Goal: Task Accomplishment & Management: Use online tool/utility

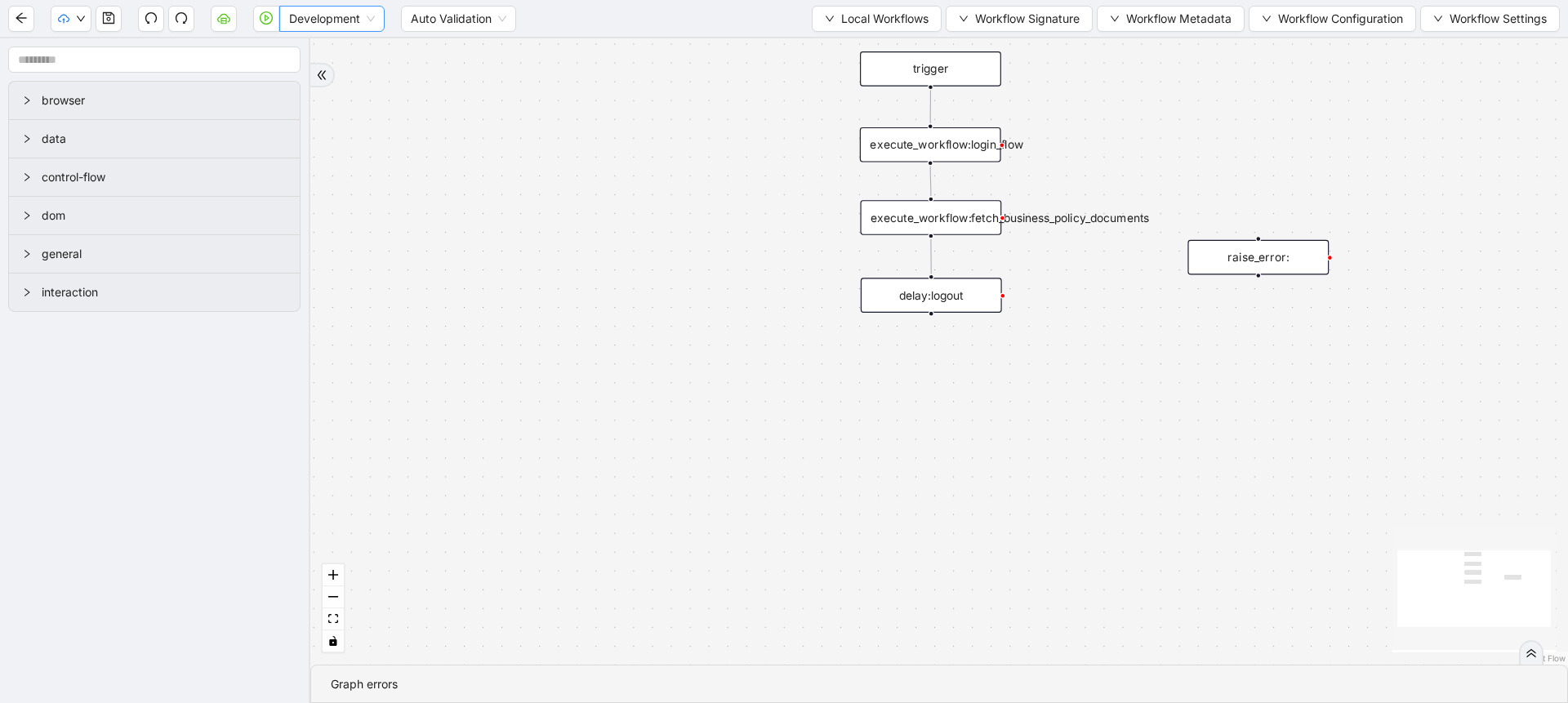
click at [384, 14] on div "Development" at bounding box center [332, 19] width 106 height 26
click at [358, 16] on span "Development" at bounding box center [332, 19] width 86 height 24
click at [330, 27] on span "Development" at bounding box center [332, 19] width 86 height 24
click at [335, 75] on div "Production" at bounding box center [332, 77] width 80 height 18
click at [260, 16] on icon "play-circle" at bounding box center [266, 17] width 13 height 13
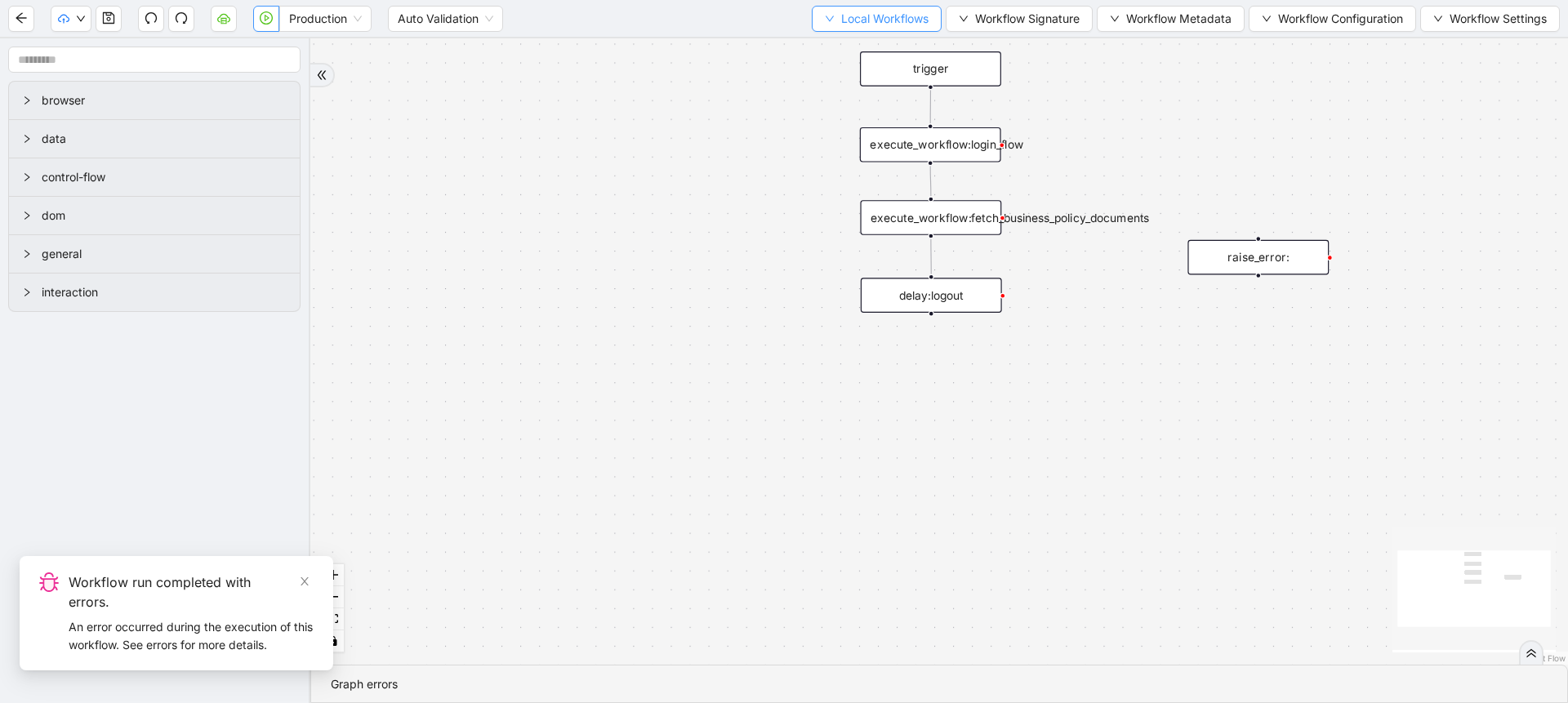
click at [844, 23] on span "Local Workflows" at bounding box center [885, 18] width 87 height 18
click at [847, 48] on span "Select" at bounding box center [869, 50] width 106 height 18
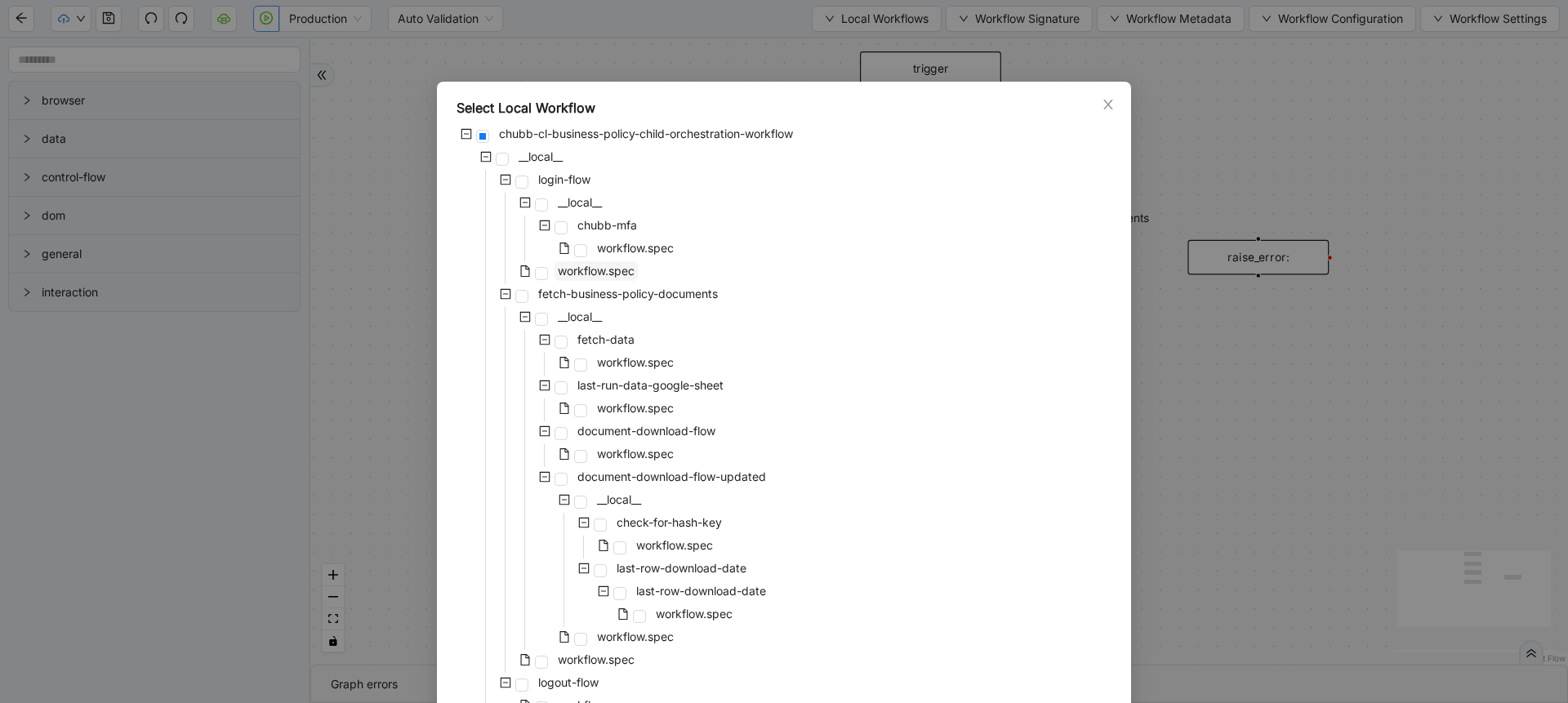
click at [585, 265] on span "workflow.spec" at bounding box center [596, 271] width 77 height 14
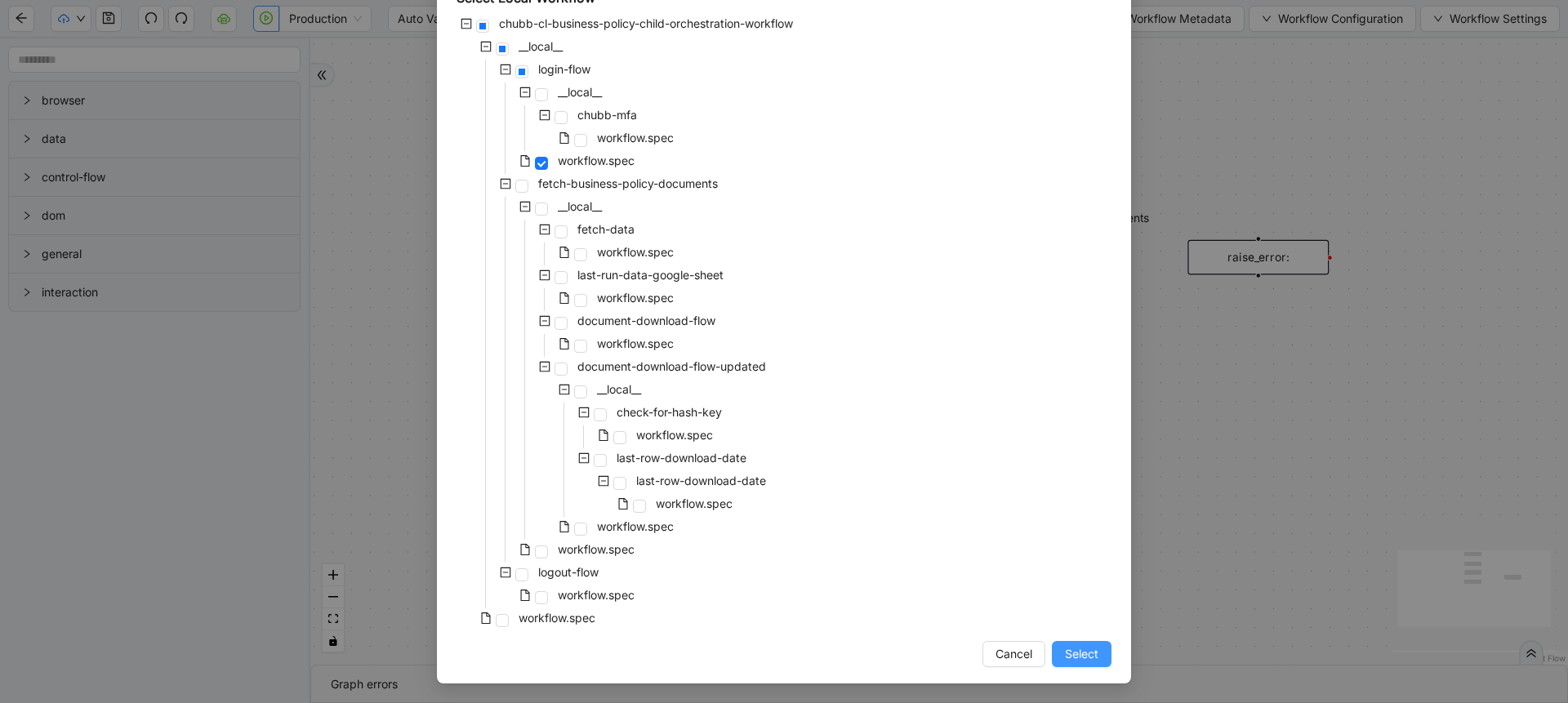
click at [1067, 658] on span "Select" at bounding box center [1081, 654] width 34 height 18
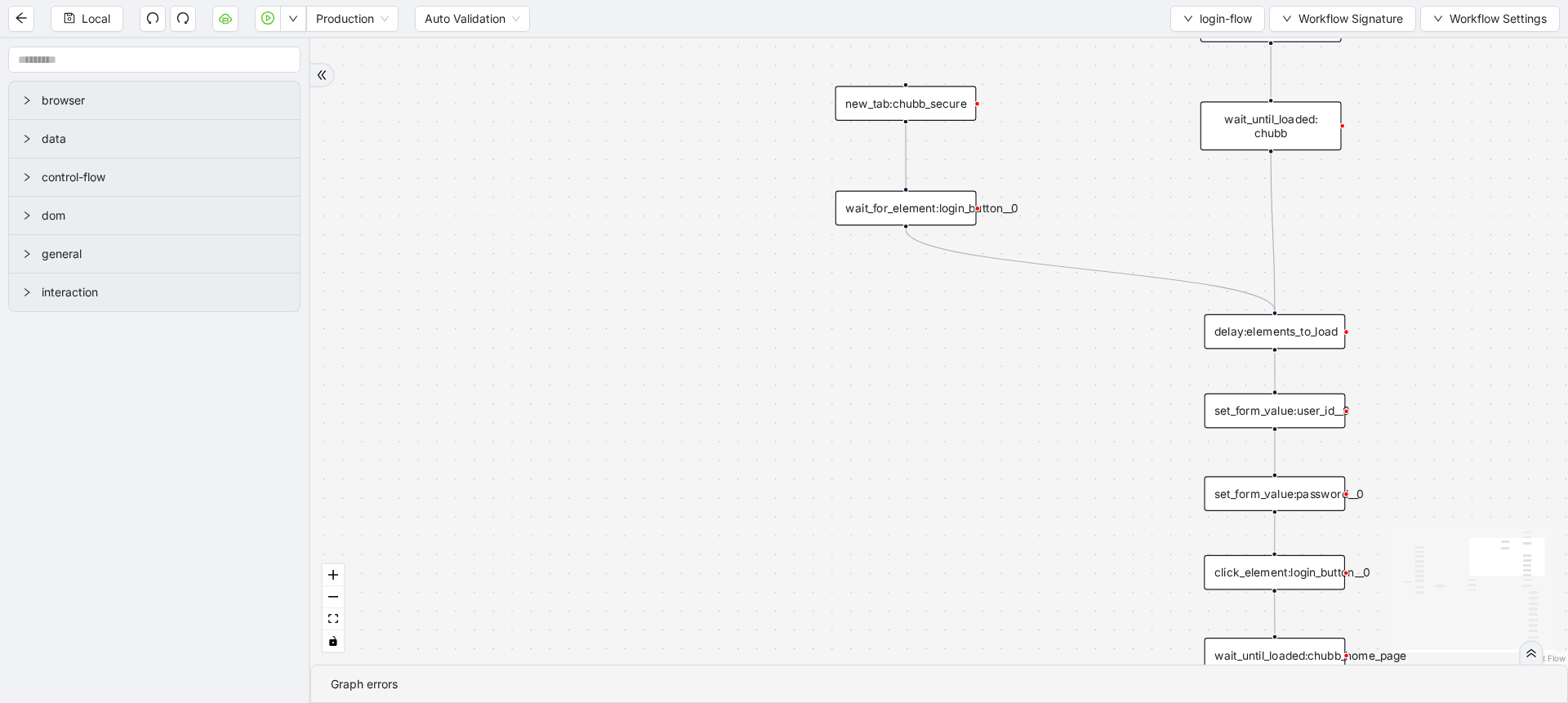
drag, startPoint x: 1160, startPoint y: 503, endPoint x: 950, endPoint y: 510, distance: 210.1
click at [950, 510] on div "onError onError onError onError trigger set_form_value:user_id set_form_value:p…" at bounding box center [939, 352] width 1258 height 627
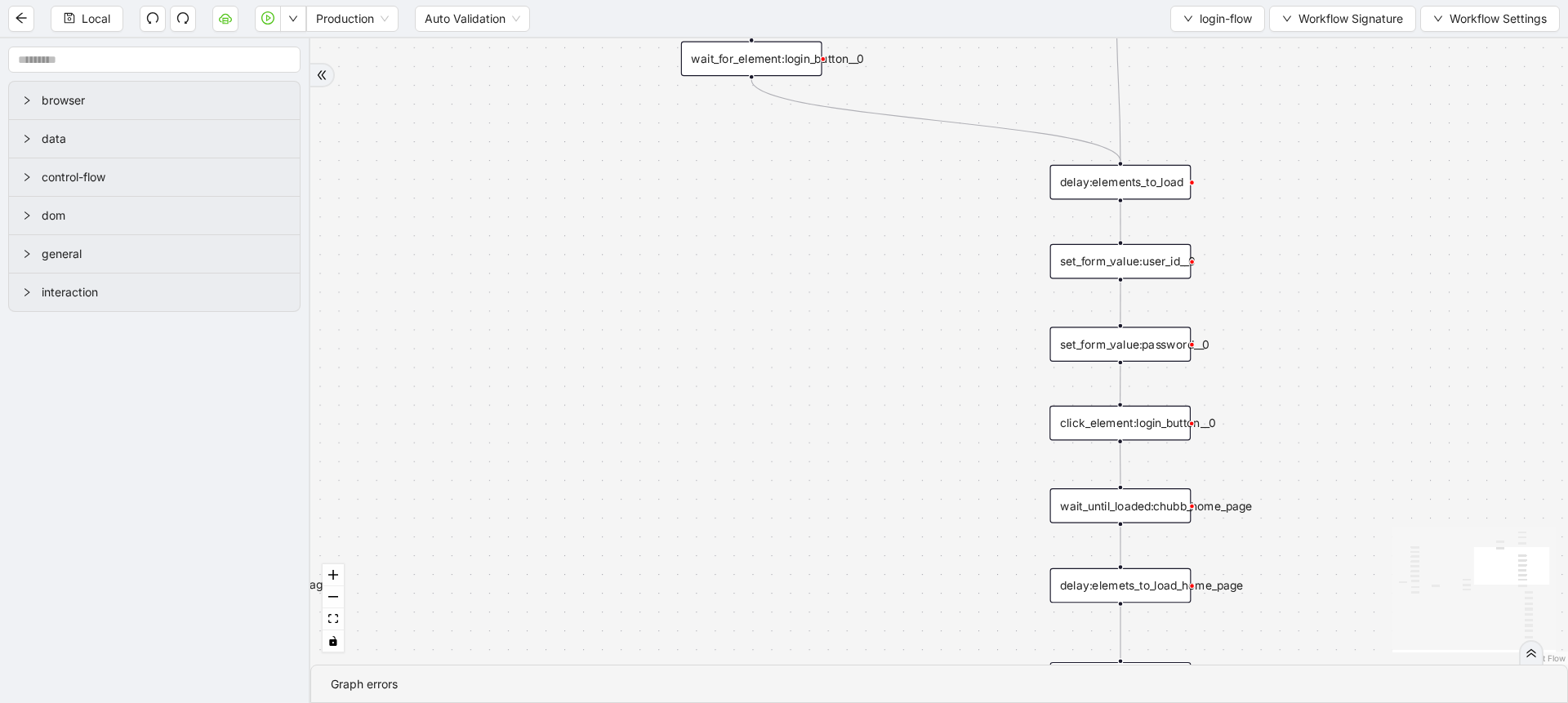
drag, startPoint x: 950, startPoint y: 510, endPoint x: 791, endPoint y: 352, distance: 224.2
click at [791, 352] on div "onError onError onError onError trigger set_form_value:user_id set_form_value:p…" at bounding box center [939, 352] width 1258 height 627
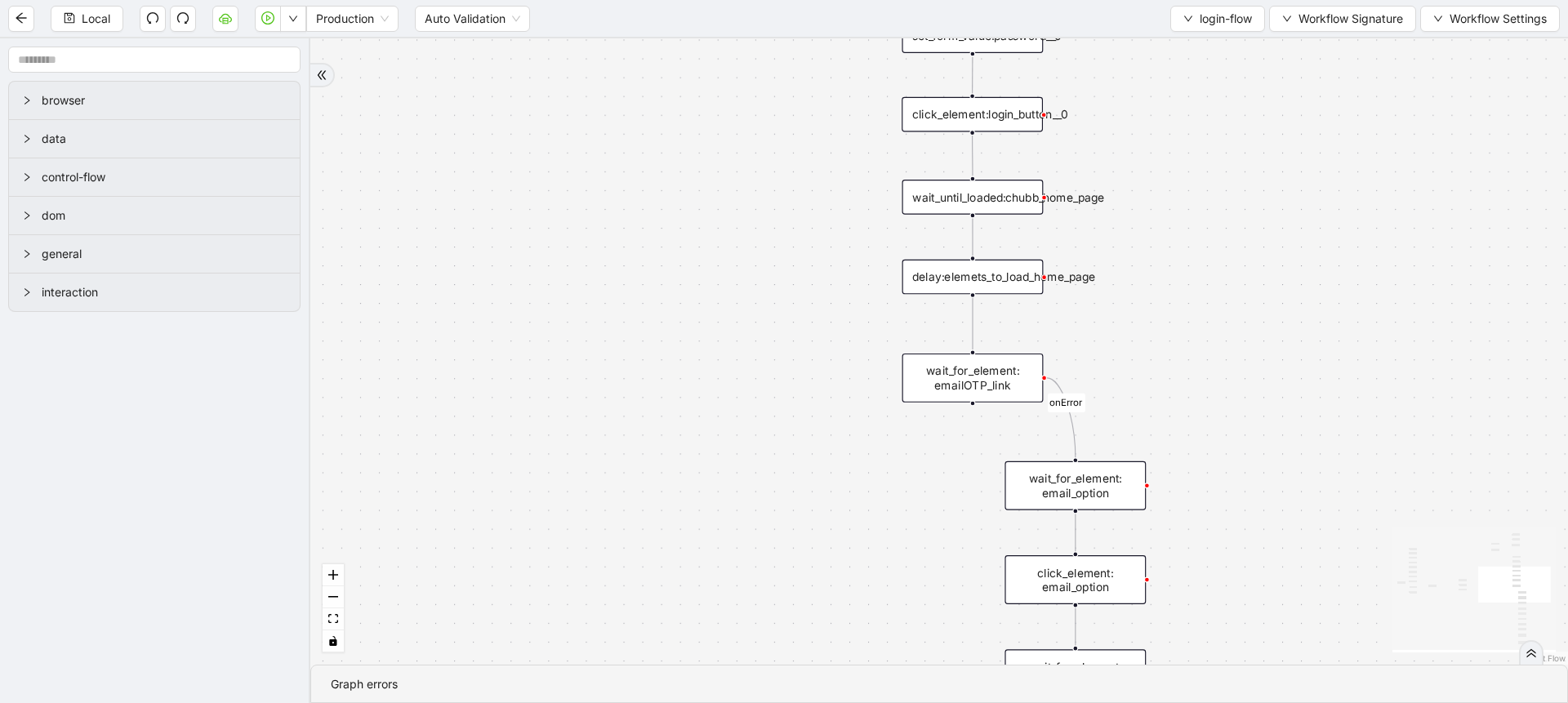
drag, startPoint x: 805, startPoint y: 555, endPoint x: 674, endPoint y: 250, distance: 331.9
click at [674, 250] on div "onError onError onError onError trigger set_form_value:user_id set_form_value:p…" at bounding box center [939, 352] width 1258 height 627
drag, startPoint x: 763, startPoint y: 448, endPoint x: 633, endPoint y: 145, distance: 329.7
click at [633, 145] on div "onError onError onError onError trigger set_form_value:user_id set_form_value:p…" at bounding box center [939, 352] width 1258 height 627
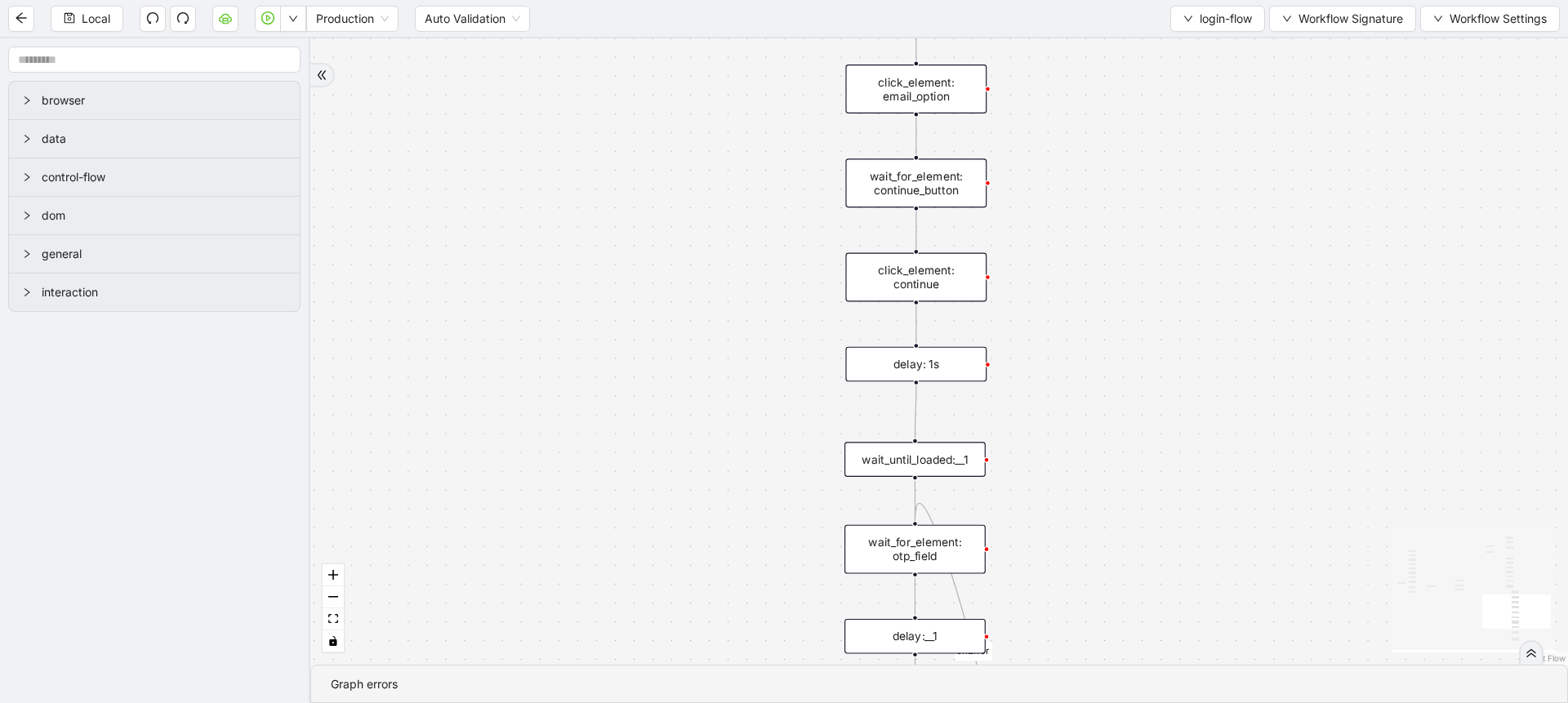
drag, startPoint x: 691, startPoint y: 551, endPoint x: 611, endPoint y: 177, distance: 382.5
click at [611, 177] on div "onError onError onError onError trigger set_form_value:user_id set_form_value:p…" at bounding box center [939, 352] width 1258 height 627
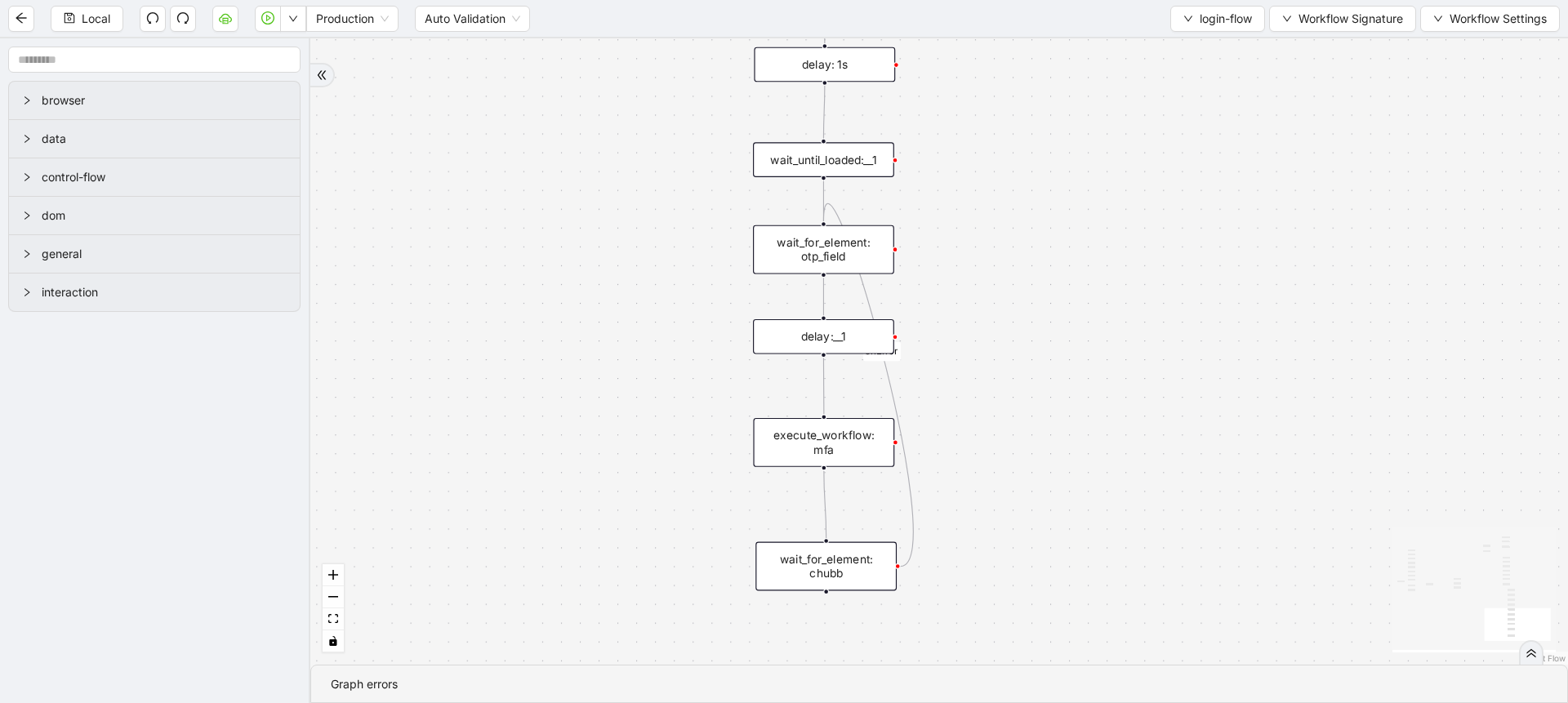
drag, startPoint x: 671, startPoint y: 425, endPoint x: 629, endPoint y: 312, distance: 120.6
click at [629, 312] on div "onError onError onError onError trigger set_form_value:user_id set_form_value:p…" at bounding box center [939, 352] width 1258 height 627
click at [838, 345] on div "delay:__1" at bounding box center [823, 337] width 141 height 35
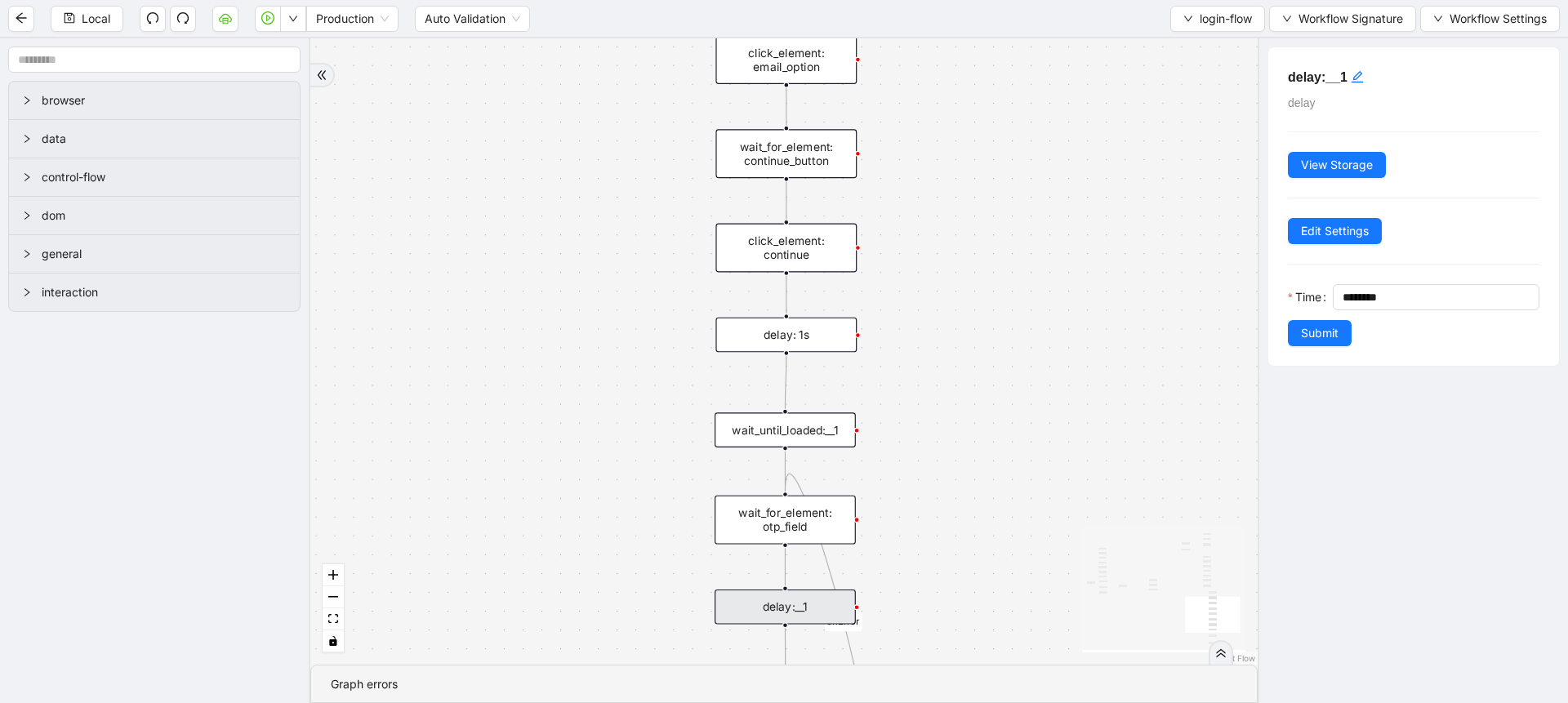
drag, startPoint x: 1028, startPoint y: 152, endPoint x: 986, endPoint y: 572, distance: 422.1
click at [986, 572] on div "onError onError onError onError trigger set_form_value:user_id set_form_value:p…" at bounding box center [784, 352] width 947 height 627
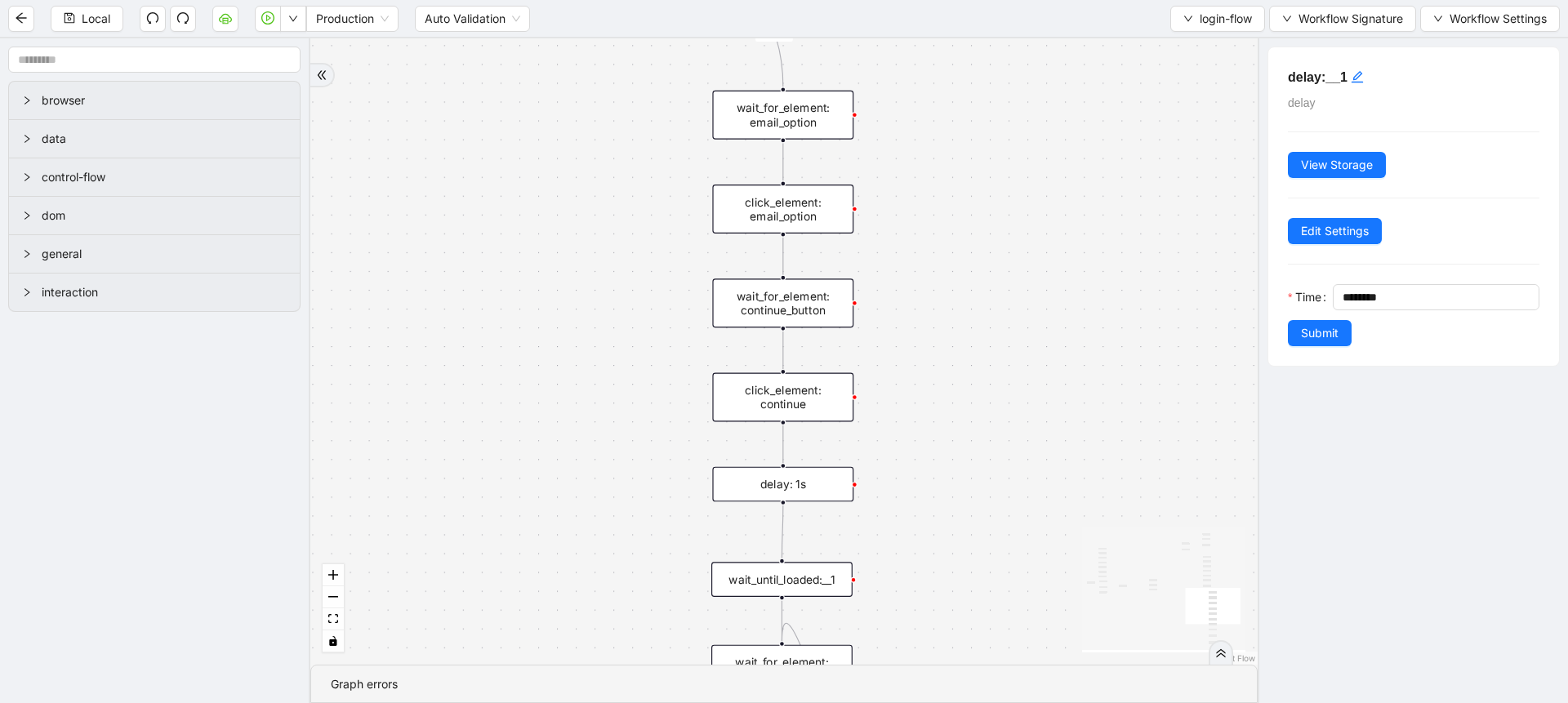
drag, startPoint x: 995, startPoint y: 277, endPoint x: 1018, endPoint y: 605, distance: 328.8
click at [1018, 605] on div "onError onError onError onError trigger set_form_value:user_id set_form_value:p…" at bounding box center [784, 352] width 947 height 627
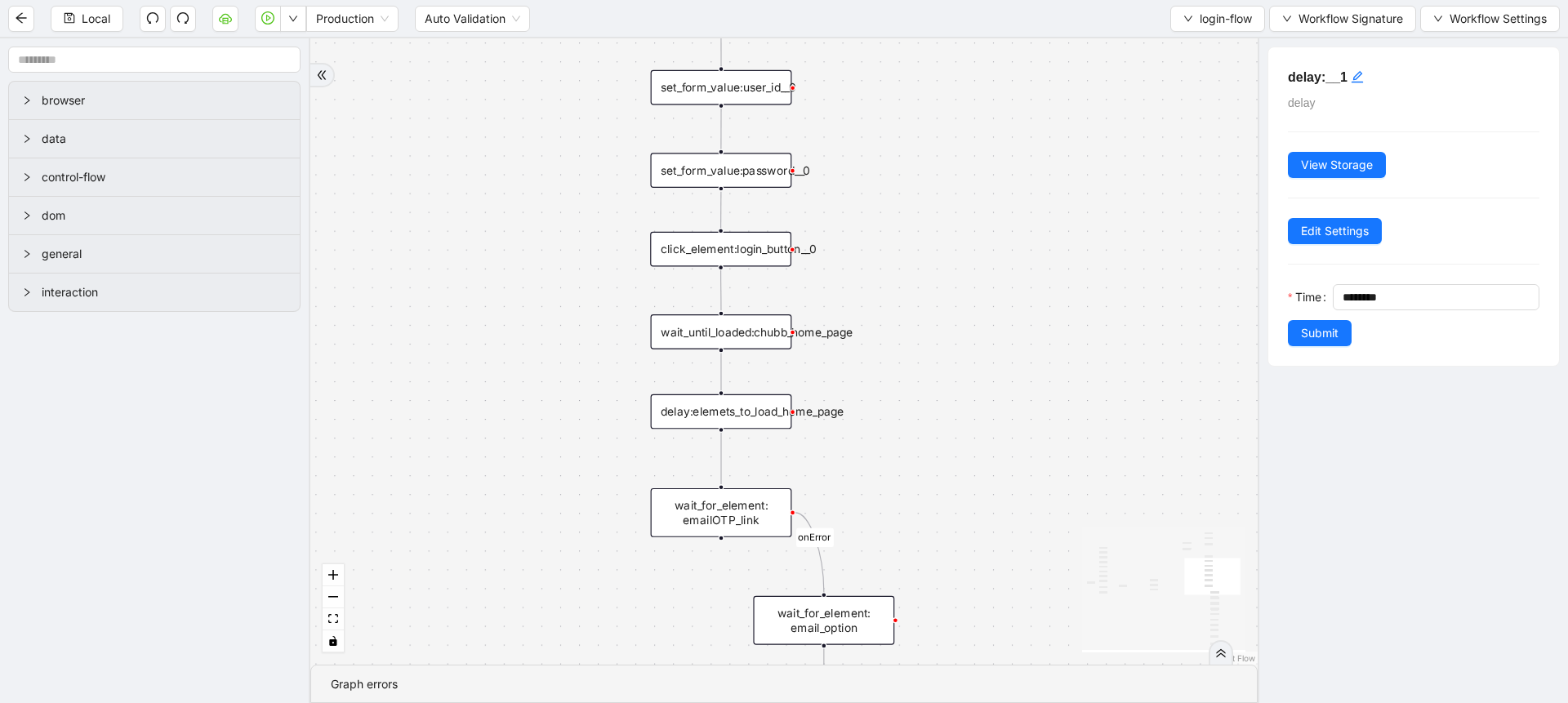
drag, startPoint x: 1032, startPoint y: 271, endPoint x: 1065, endPoint y: 614, distance: 344.6
click at [1065, 614] on div "onError onError onError onError trigger set_form_value:user_id set_form_value:p…" at bounding box center [784, 352] width 947 height 627
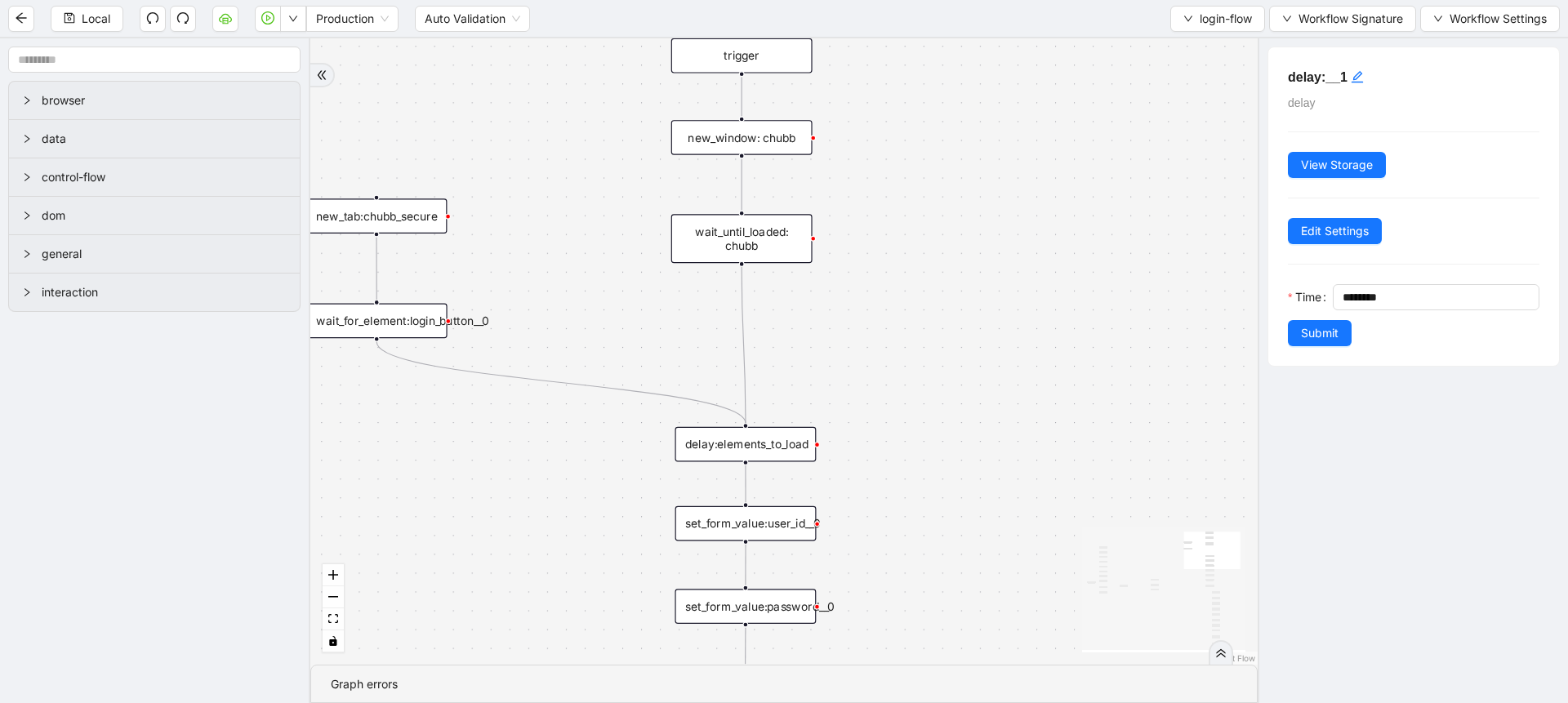
drag, startPoint x: 1034, startPoint y: 345, endPoint x: 1046, endPoint y: 630, distance: 285.3
click at [1046, 630] on div "onError onError onError onError trigger set_form_value:user_id set_form_value:p…" at bounding box center [784, 352] width 947 height 627
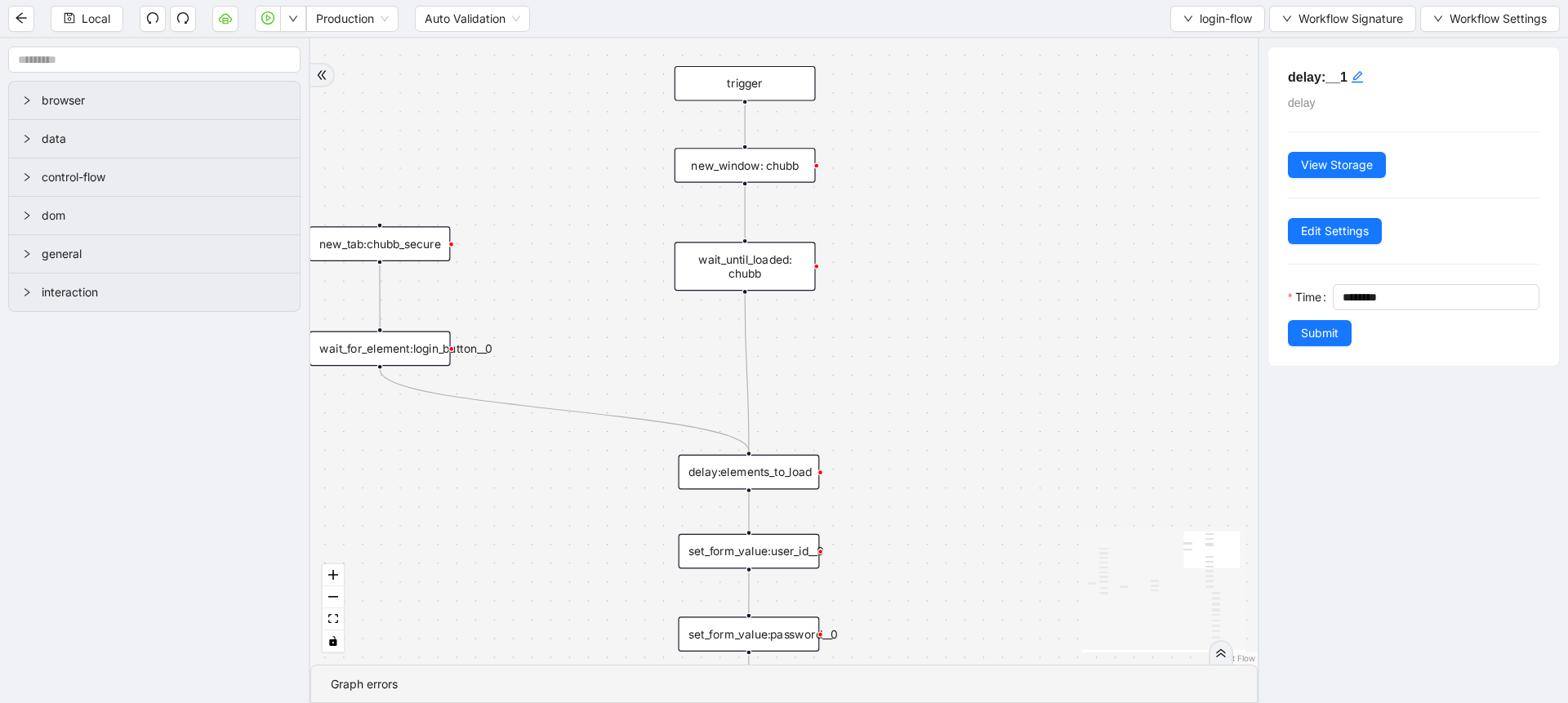
drag, startPoint x: 1029, startPoint y: 329, endPoint x: 1023, endPoint y: 446, distance: 117.2
click at [1023, 446] on div "onError onError onError onError trigger set_form_value:user_id set_form_value:p…" at bounding box center [784, 352] width 947 height 627
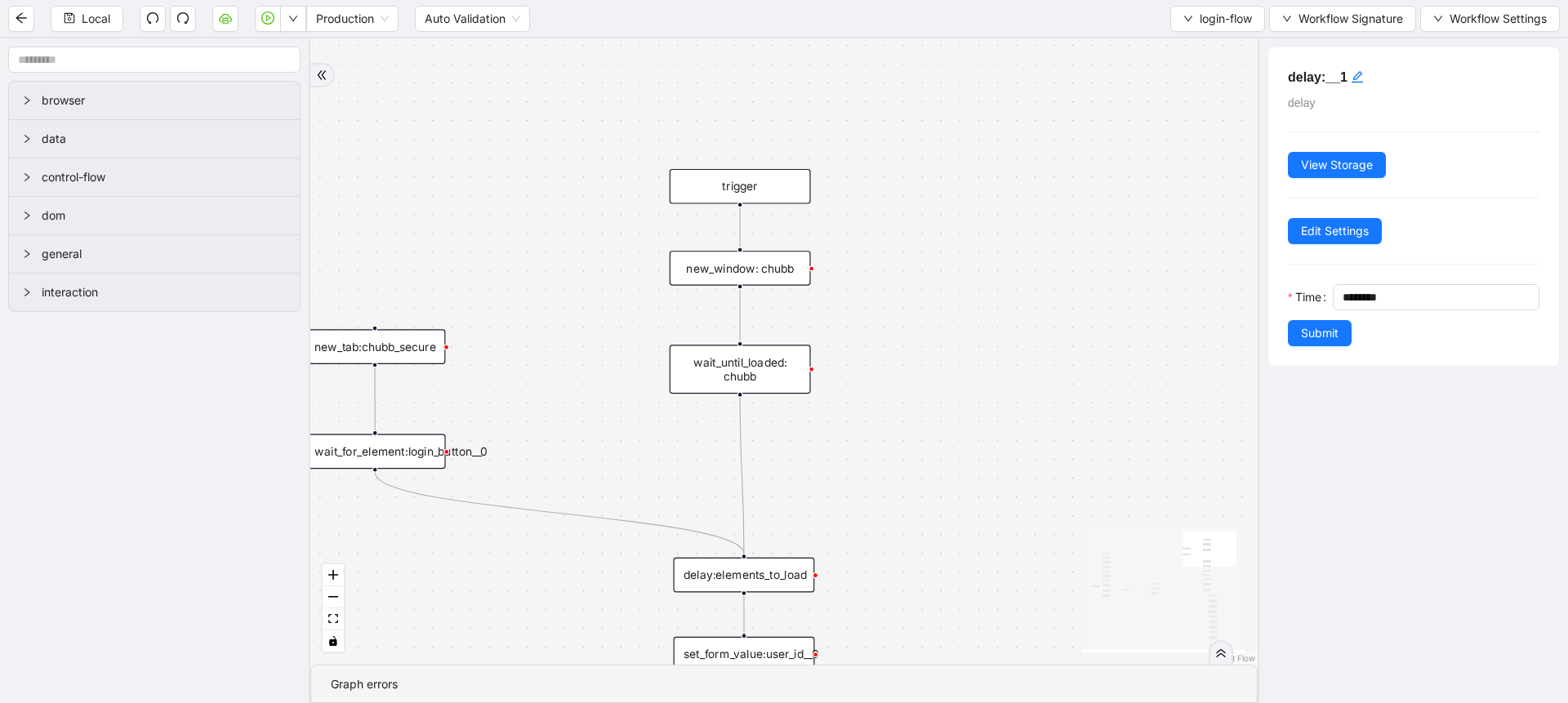
click at [793, 264] on div "new_window: chubb" at bounding box center [740, 268] width 141 height 35
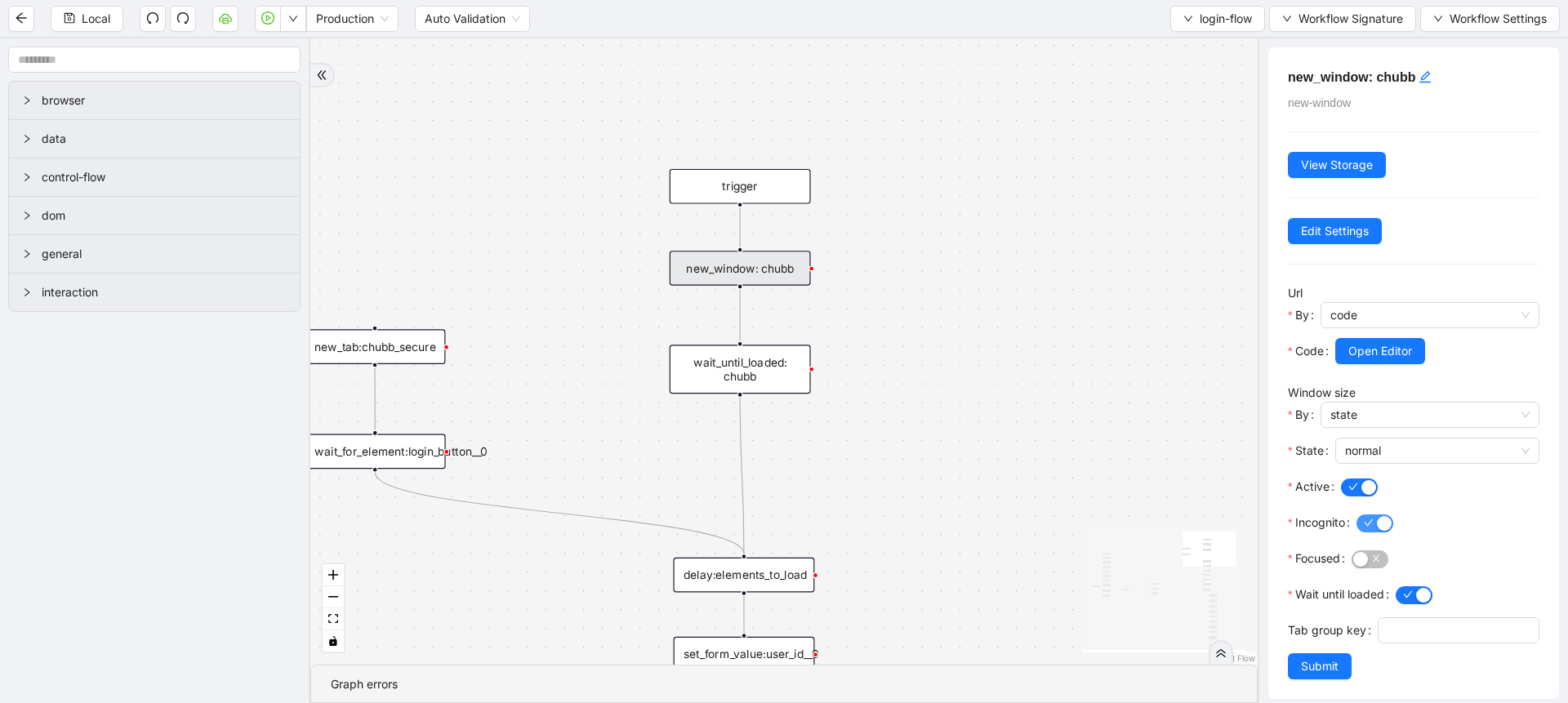
click at [1371, 526] on span "button" at bounding box center [1375, 523] width 36 height 18
click at [1371, 526] on div "button" at bounding box center [1365, 523] width 15 height 15
click at [1310, 675] on span "Submit" at bounding box center [1320, 666] width 37 height 18
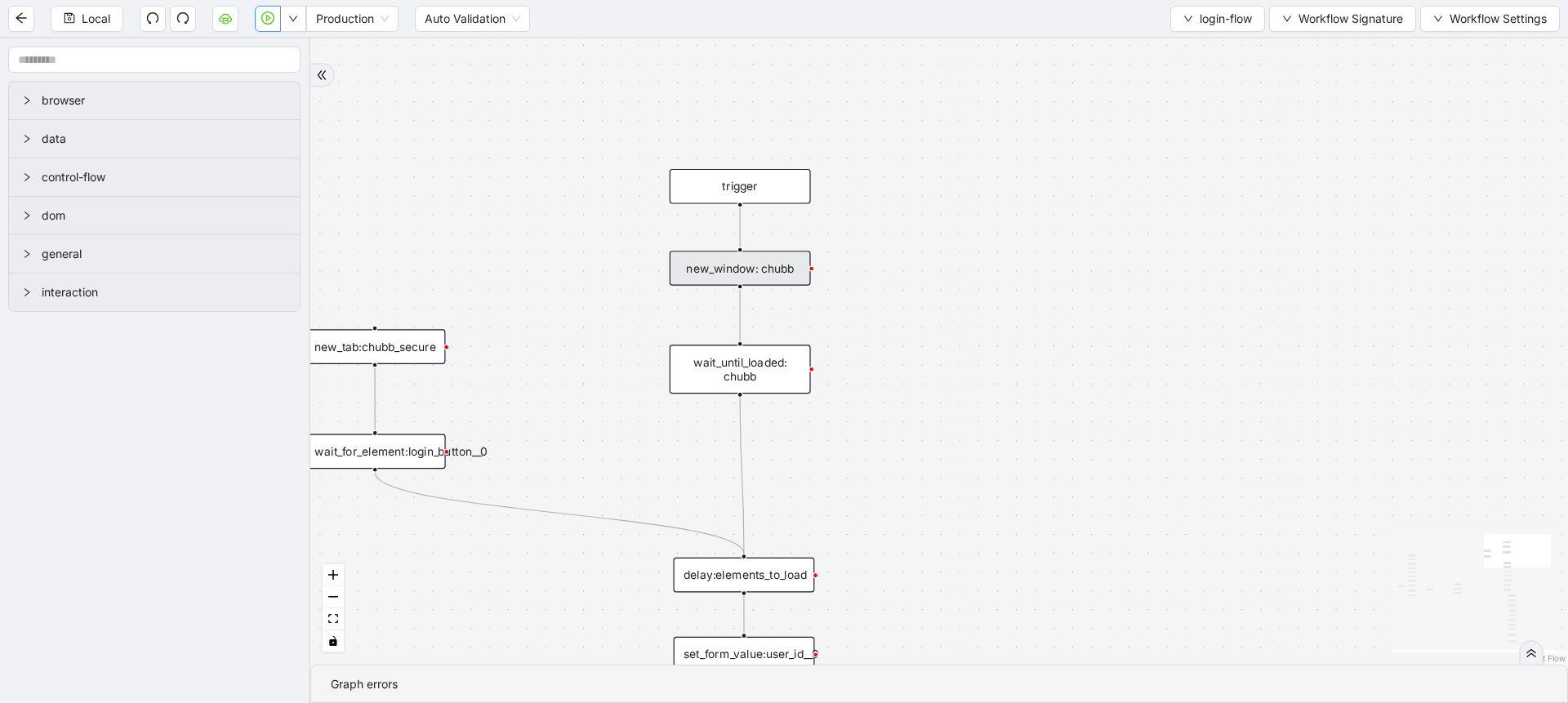
click at [269, 25] on button "button" at bounding box center [268, 19] width 26 height 26
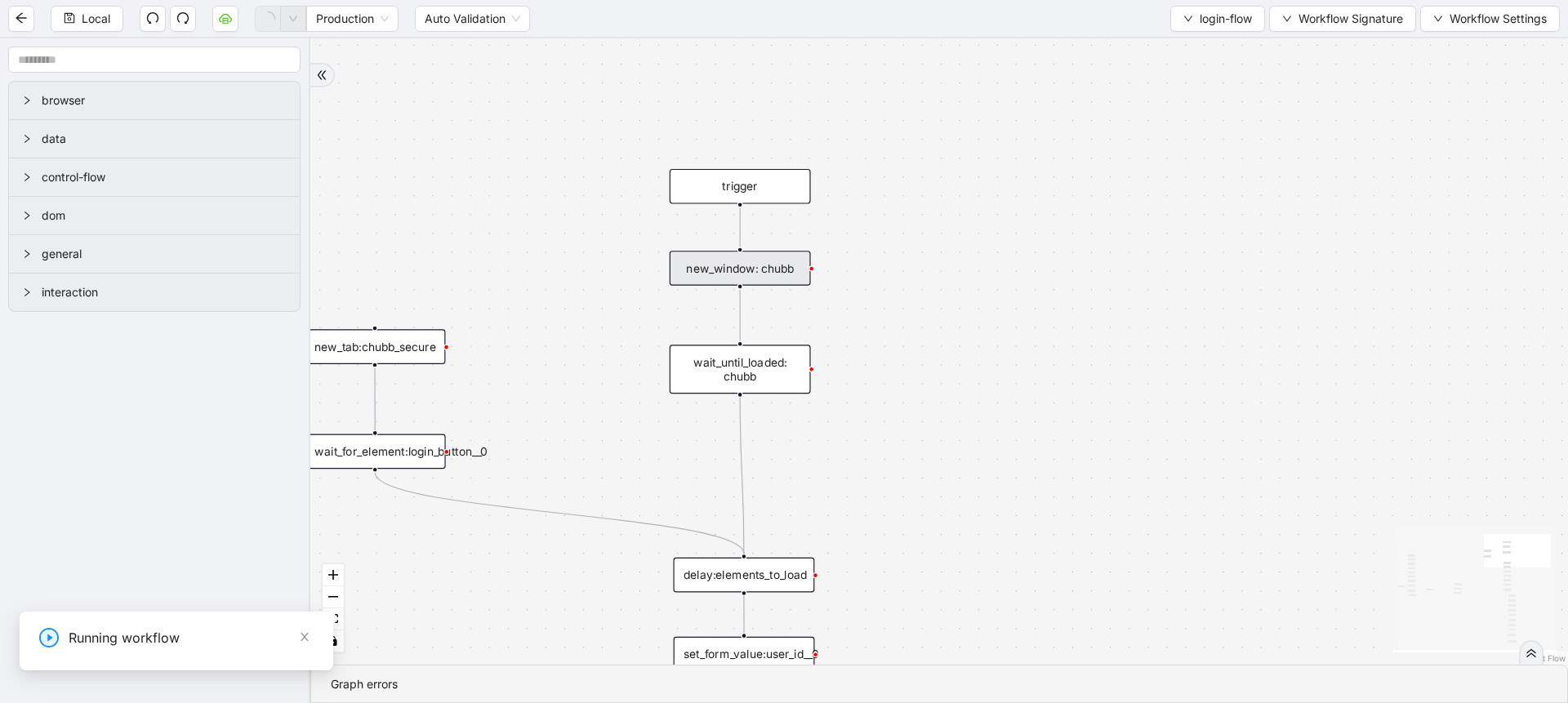
scroll to position [0, 0]
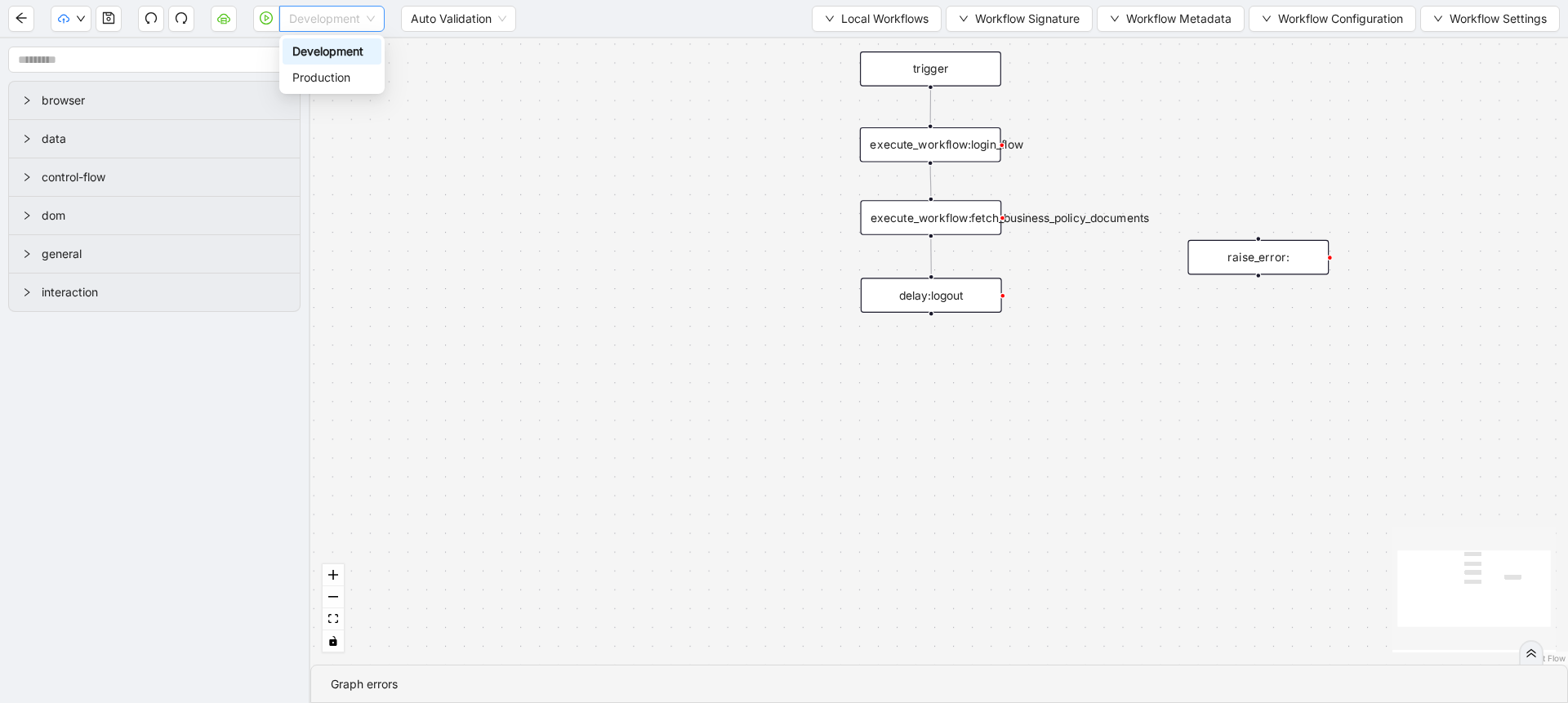
click at [304, 17] on span "Development" at bounding box center [332, 19] width 86 height 24
click at [324, 74] on div "Production" at bounding box center [332, 77] width 80 height 18
click at [253, 17] on button "button" at bounding box center [266, 19] width 26 height 26
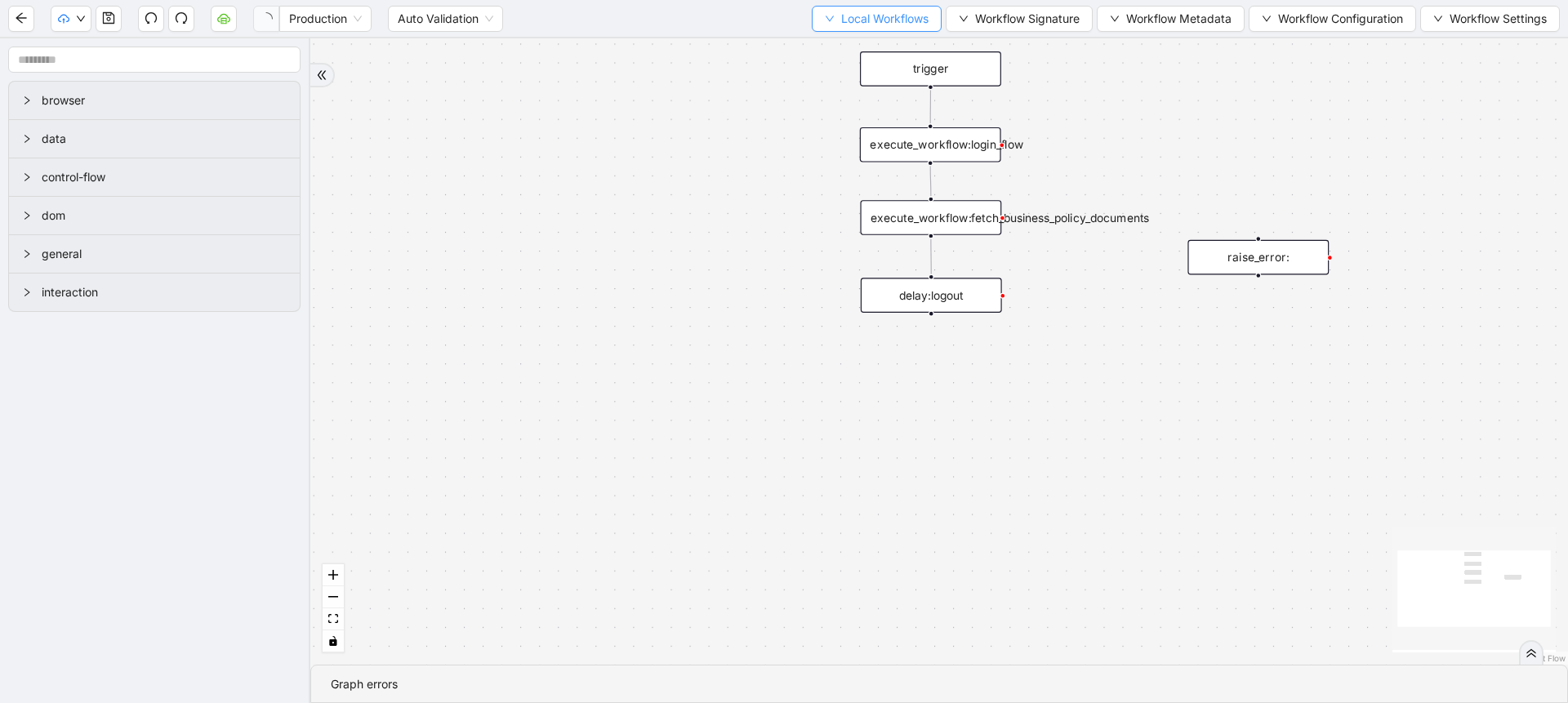
click at [869, 25] on span "Local Workflows" at bounding box center [885, 18] width 87 height 18
click at [845, 38] on li "Select" at bounding box center [868, 50] width 126 height 26
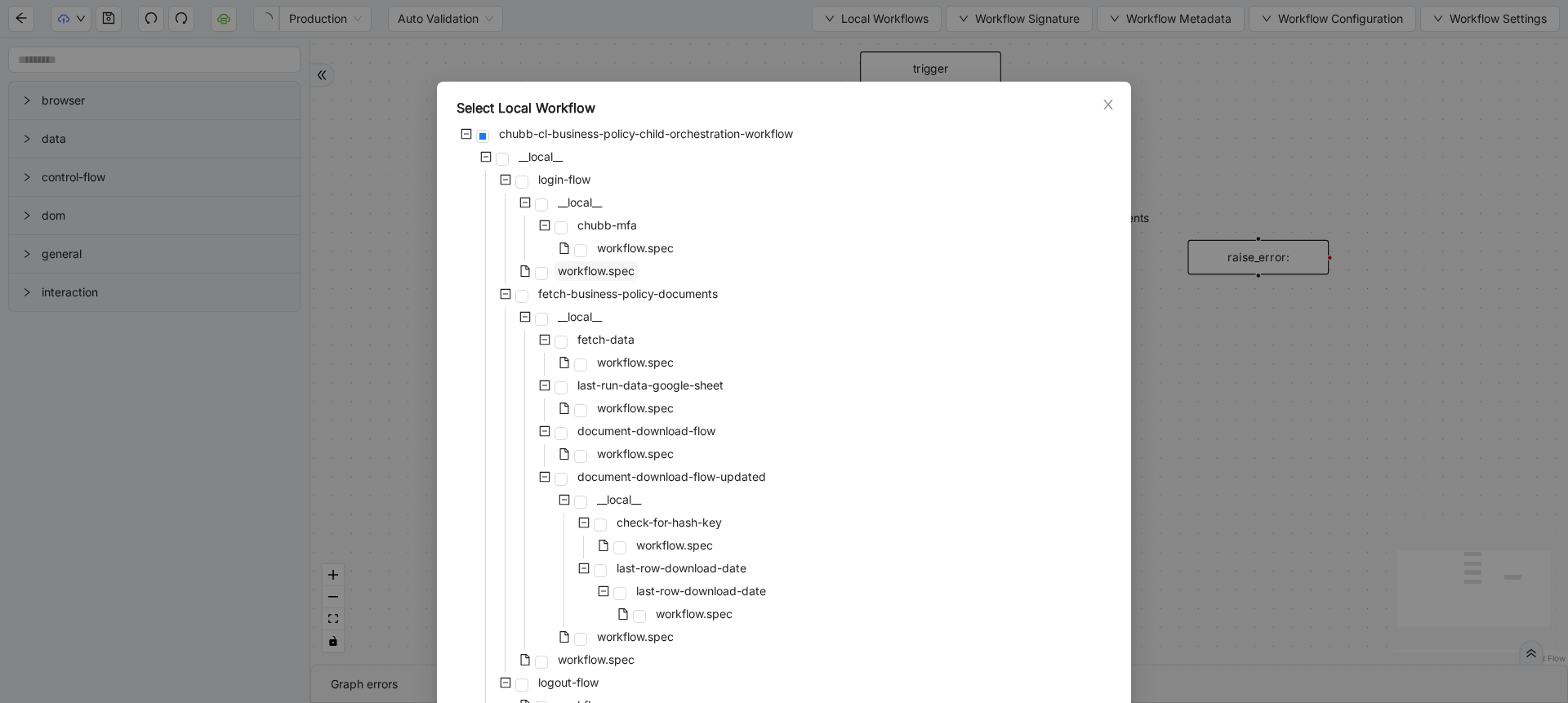
click at [620, 268] on span "workflow.spec" at bounding box center [596, 271] width 77 height 14
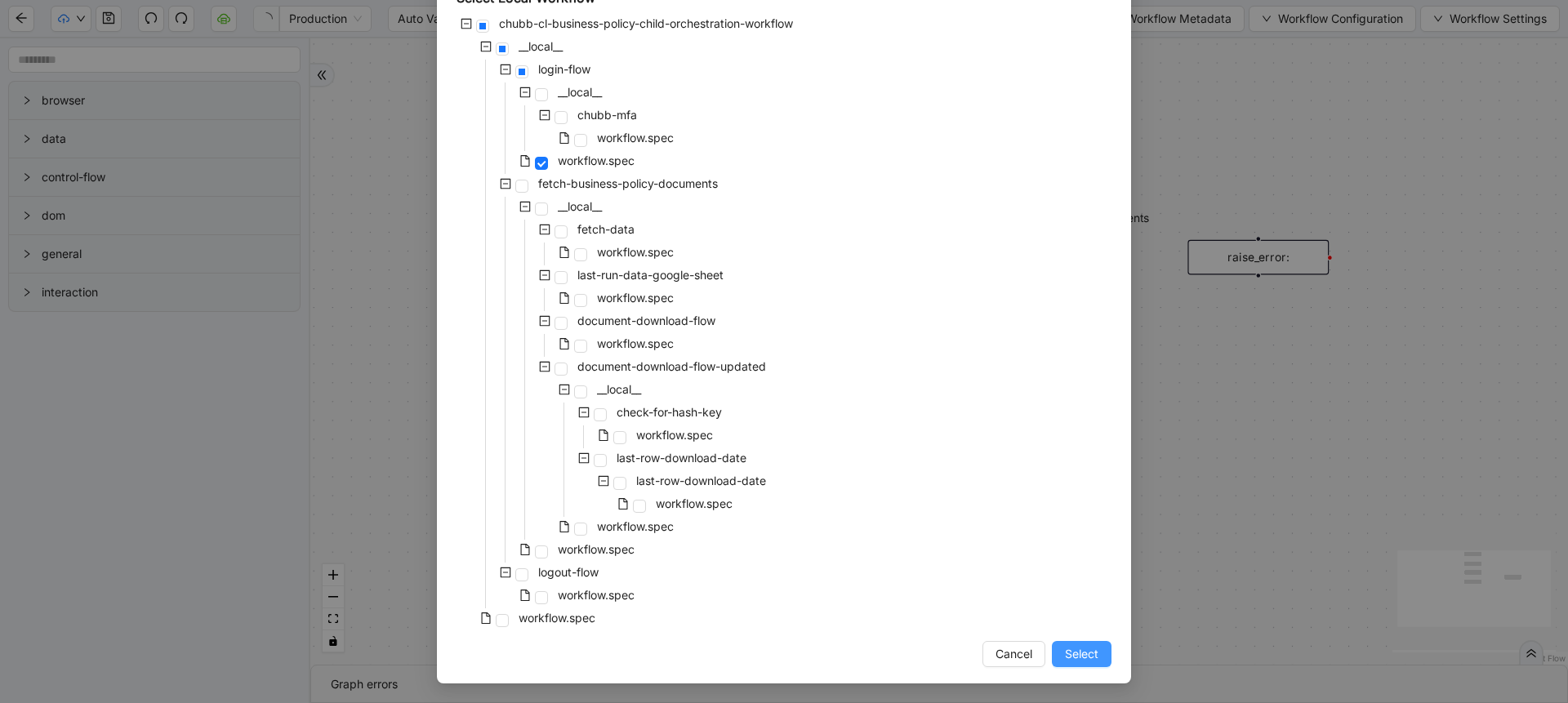
click at [1068, 655] on span "Select" at bounding box center [1081, 654] width 34 height 18
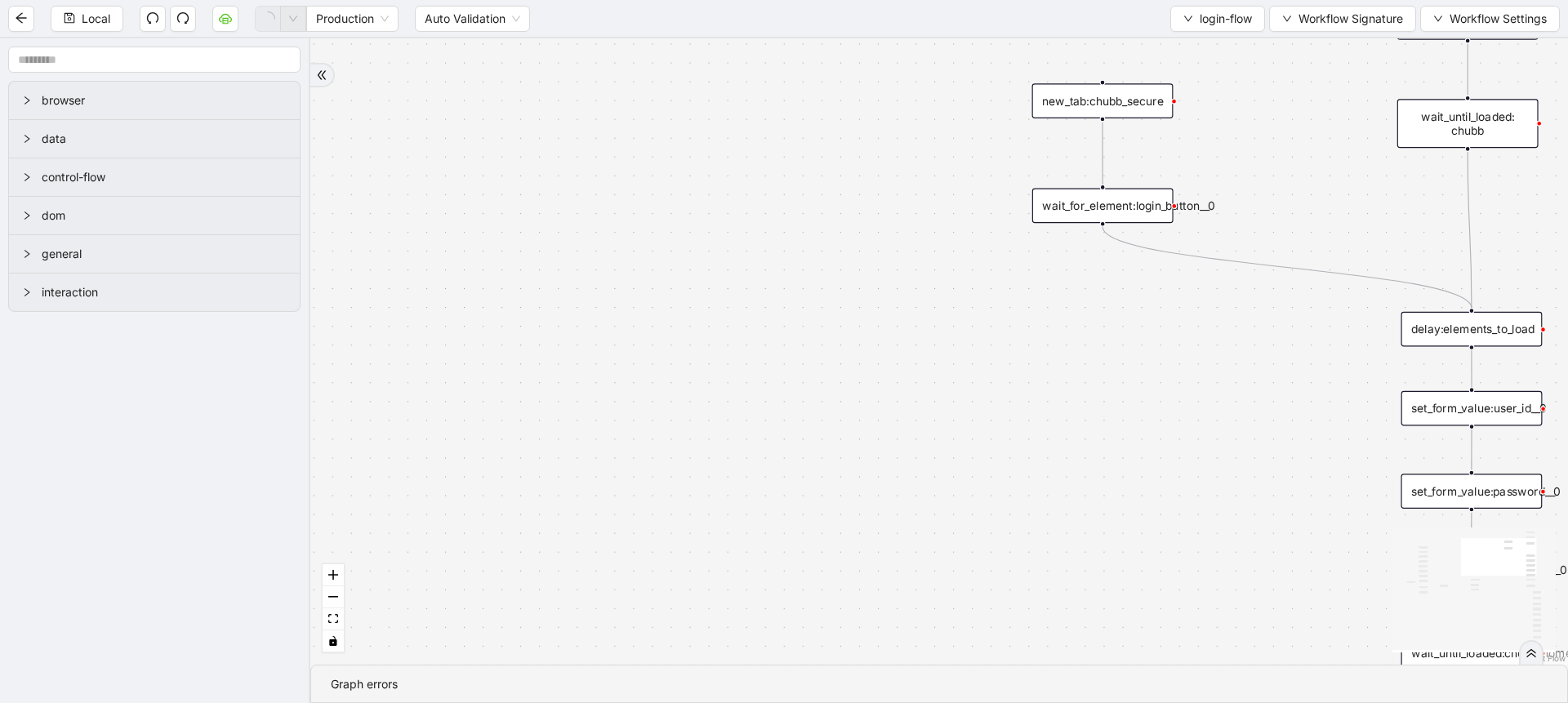
drag, startPoint x: 1009, startPoint y: 311, endPoint x: 732, endPoint y: 412, distance: 294.8
click at [732, 412] on div "onError onError onError onError trigger set_form_value:user_id set_form_value:p…" at bounding box center [939, 352] width 1258 height 627
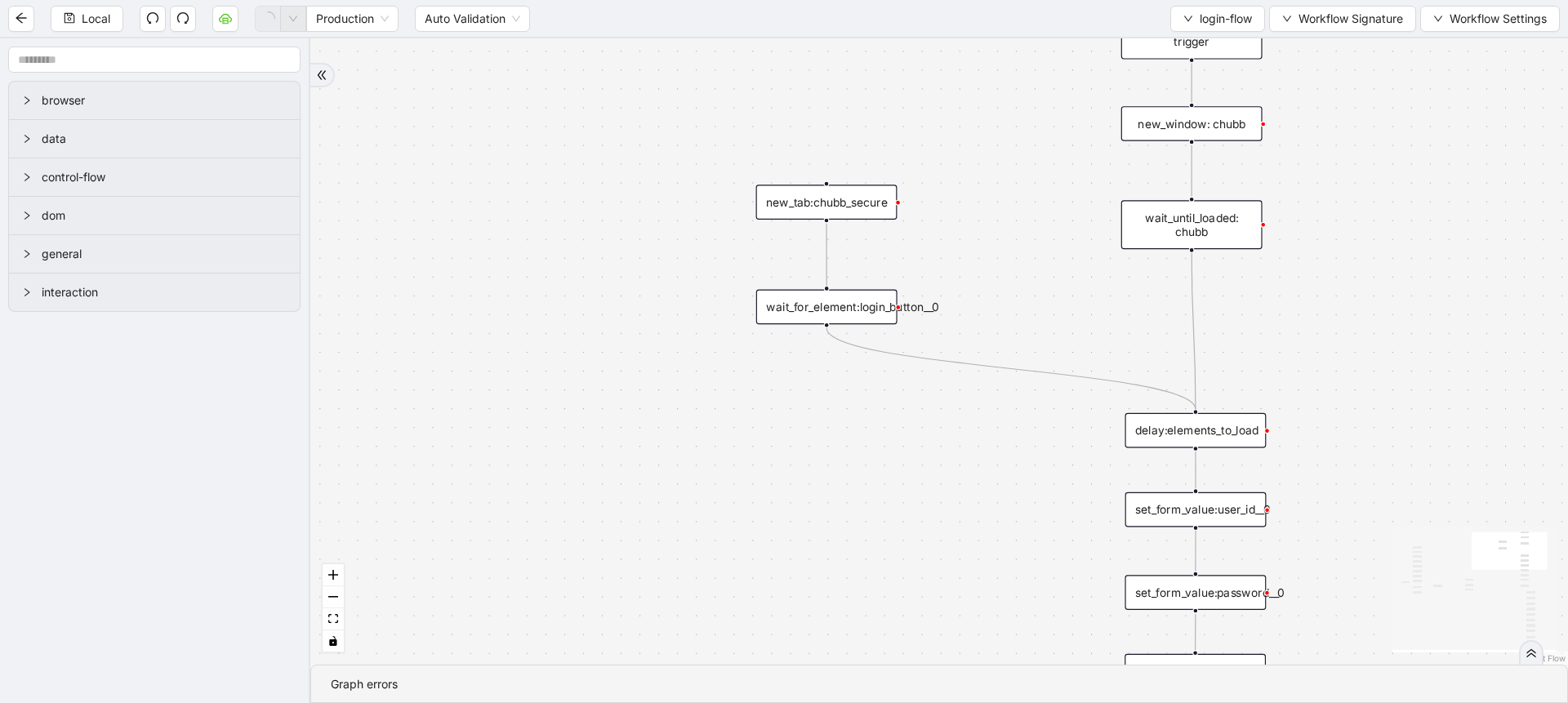
click at [1210, 131] on div "new_window: chubb" at bounding box center [1191, 124] width 141 height 35
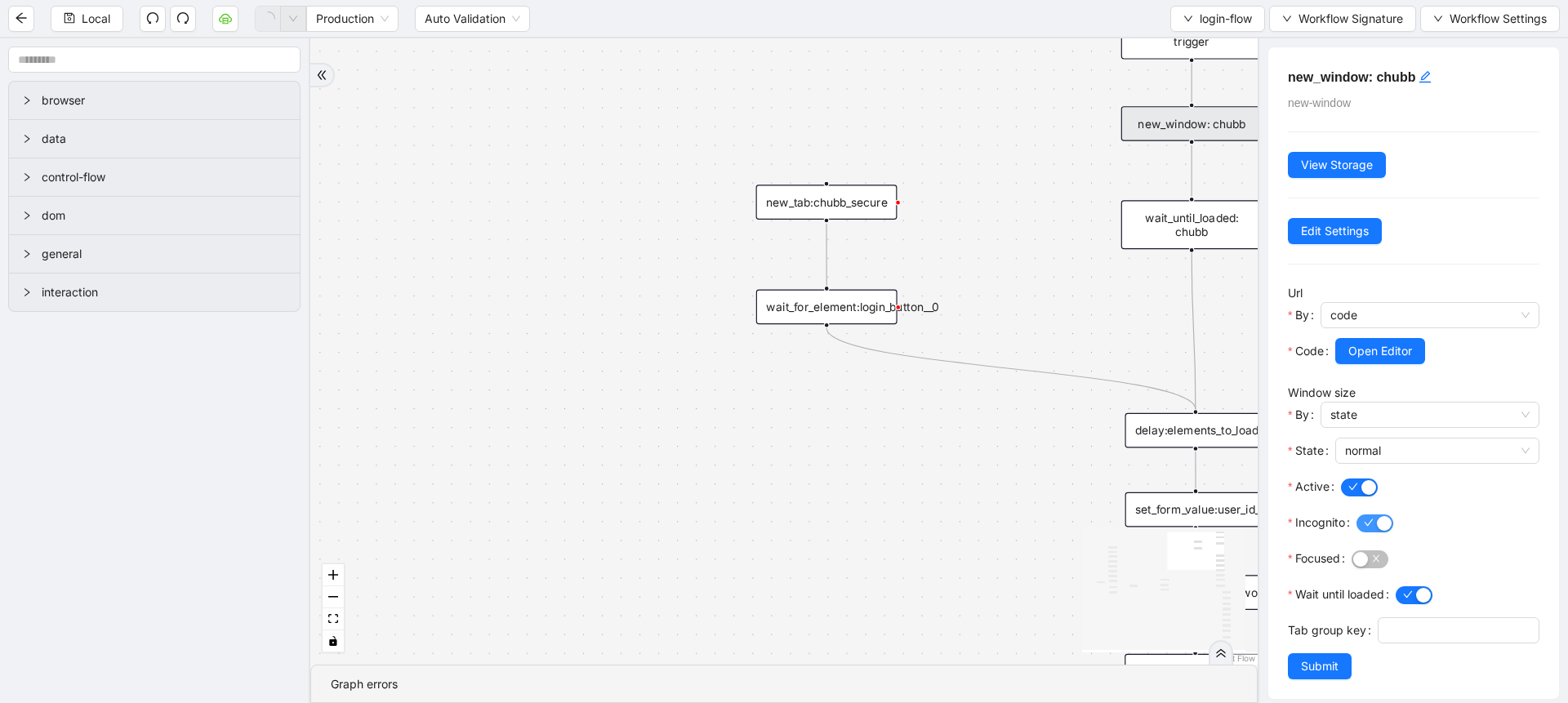
click at [1371, 524] on span "button" at bounding box center [1375, 523] width 36 height 18
click at [1296, 680] on button "Submit" at bounding box center [1320, 667] width 64 height 26
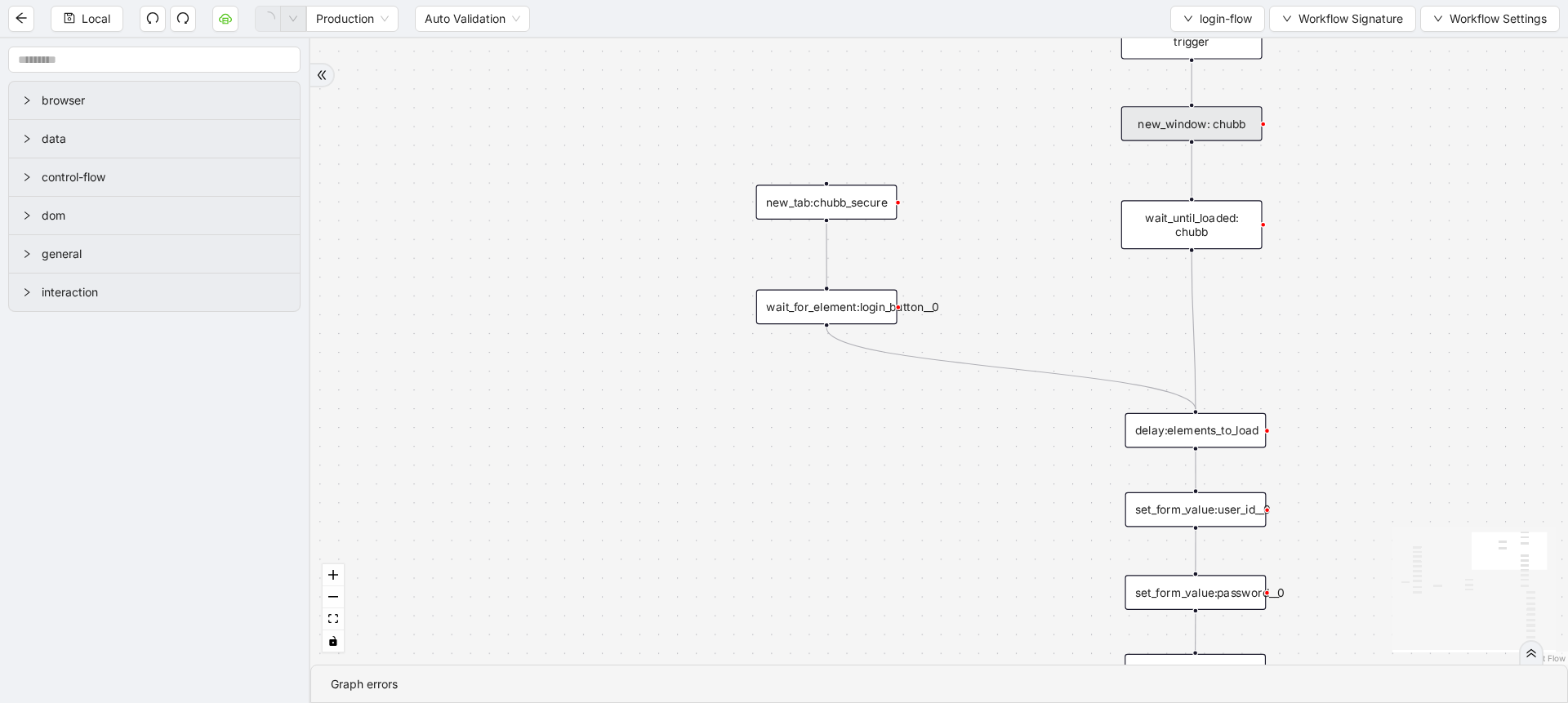
click at [107, 36] on div "Local Production Auto Validation login-flow Workflow Signature Workflow Settings" at bounding box center [784, 18] width 1568 height 36
click at [105, 34] on div "Local Production Auto Validation login-flow Workflow Signature Workflow Settings" at bounding box center [784, 18] width 1568 height 36
click at [97, 23] on span "Local" at bounding box center [95, 18] width 29 height 18
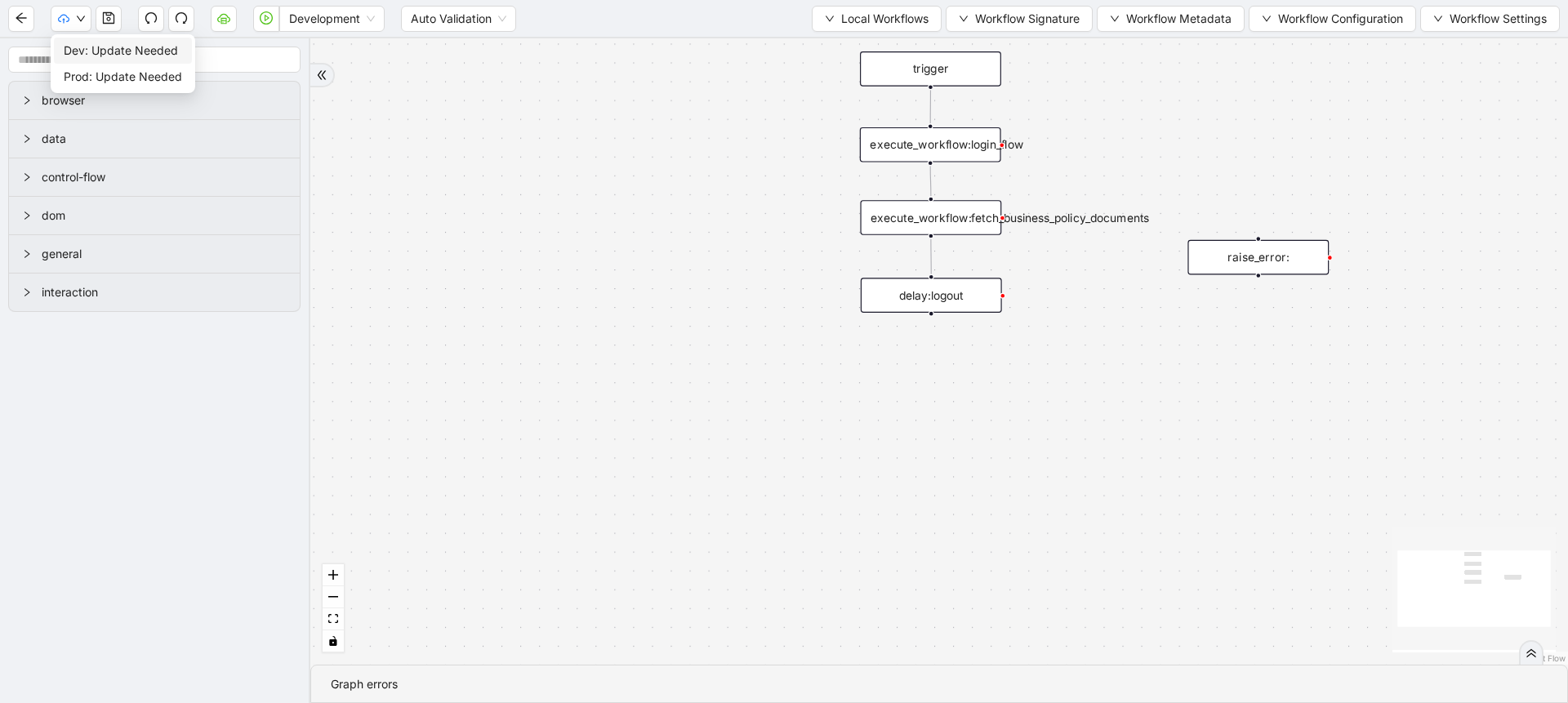
click at [86, 50] on span "Dev: Update Needed" at bounding box center [123, 50] width 119 height 18
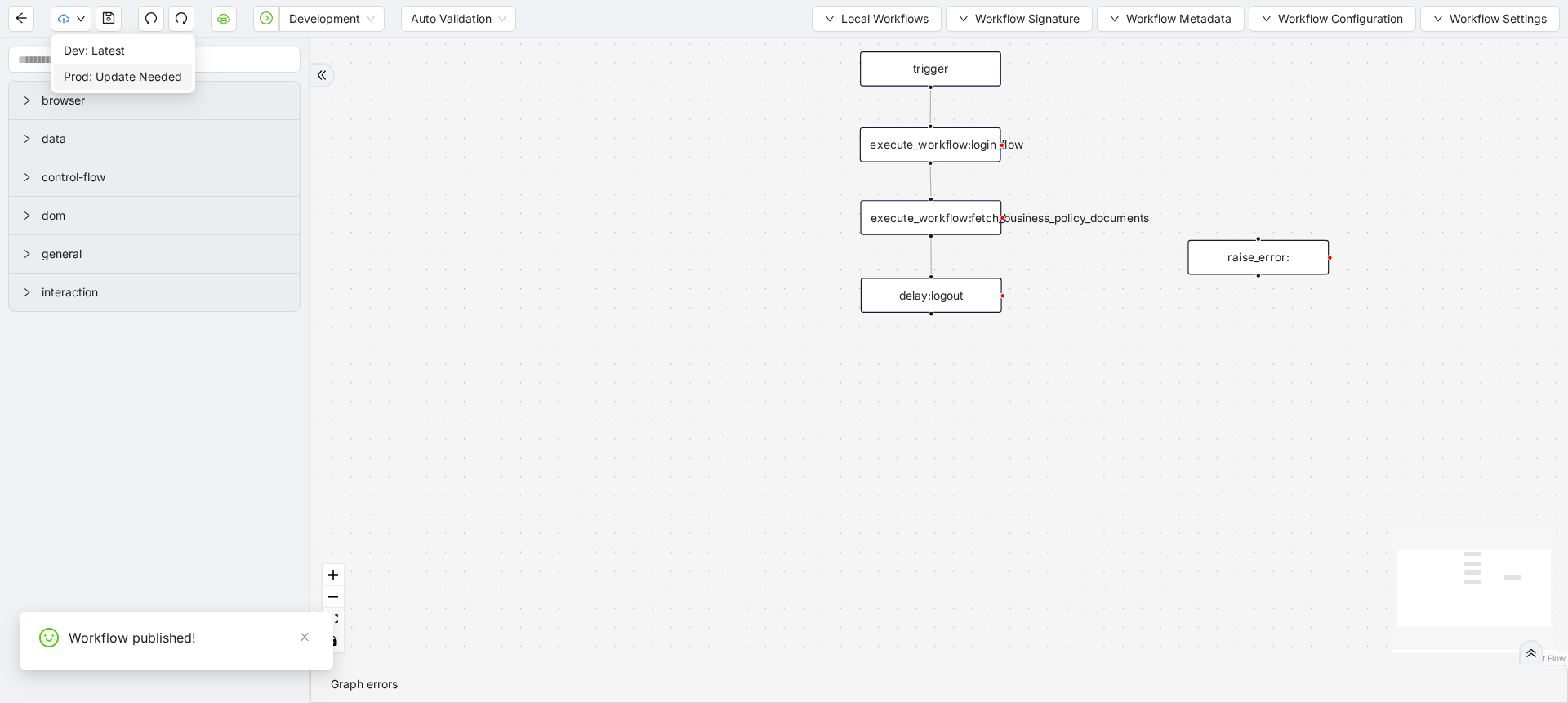
click at [97, 74] on span "Prod: Update Needed" at bounding box center [123, 76] width 119 height 18
click at [223, 29] on button "button" at bounding box center [223, 19] width 26 height 26
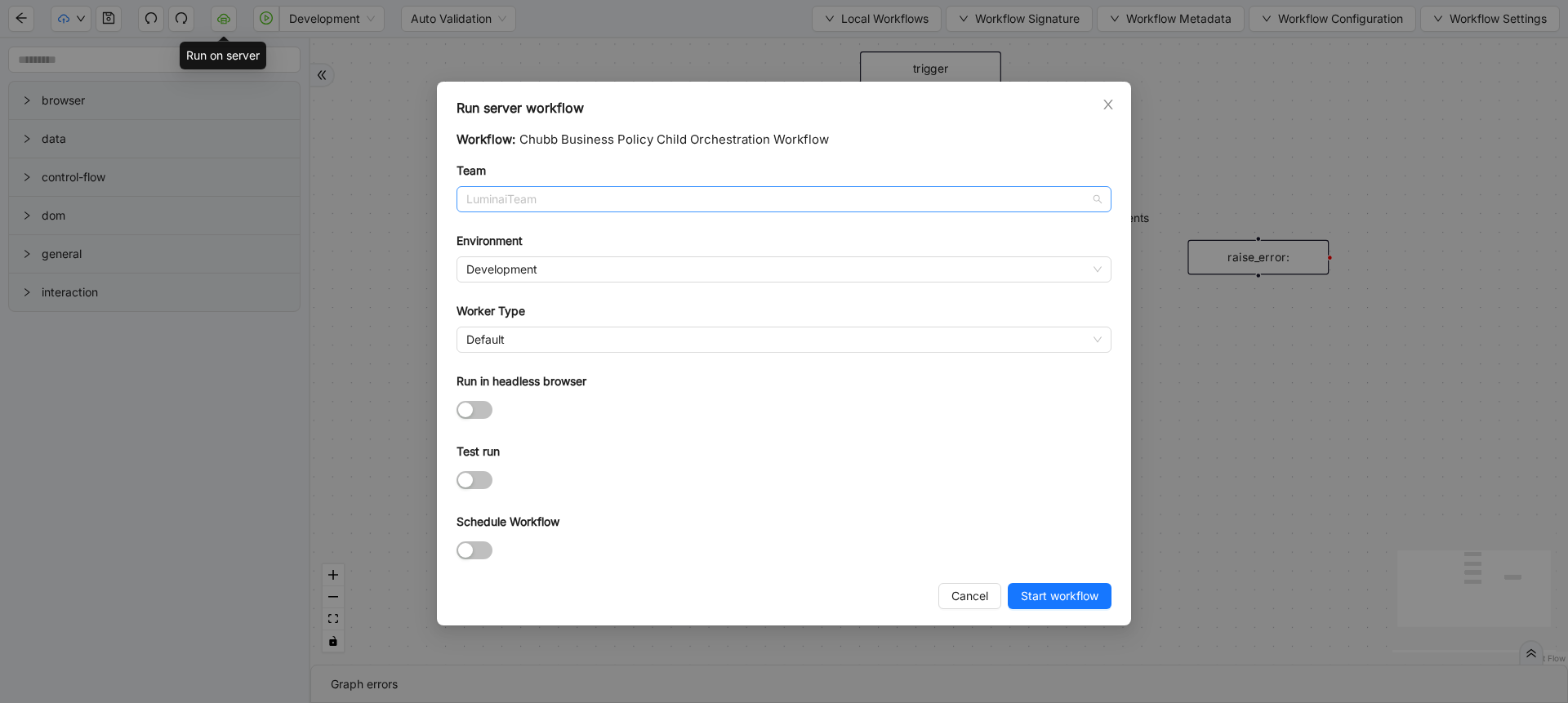
click at [491, 187] on span "LuminaiTeam" at bounding box center [784, 199] width 636 height 24
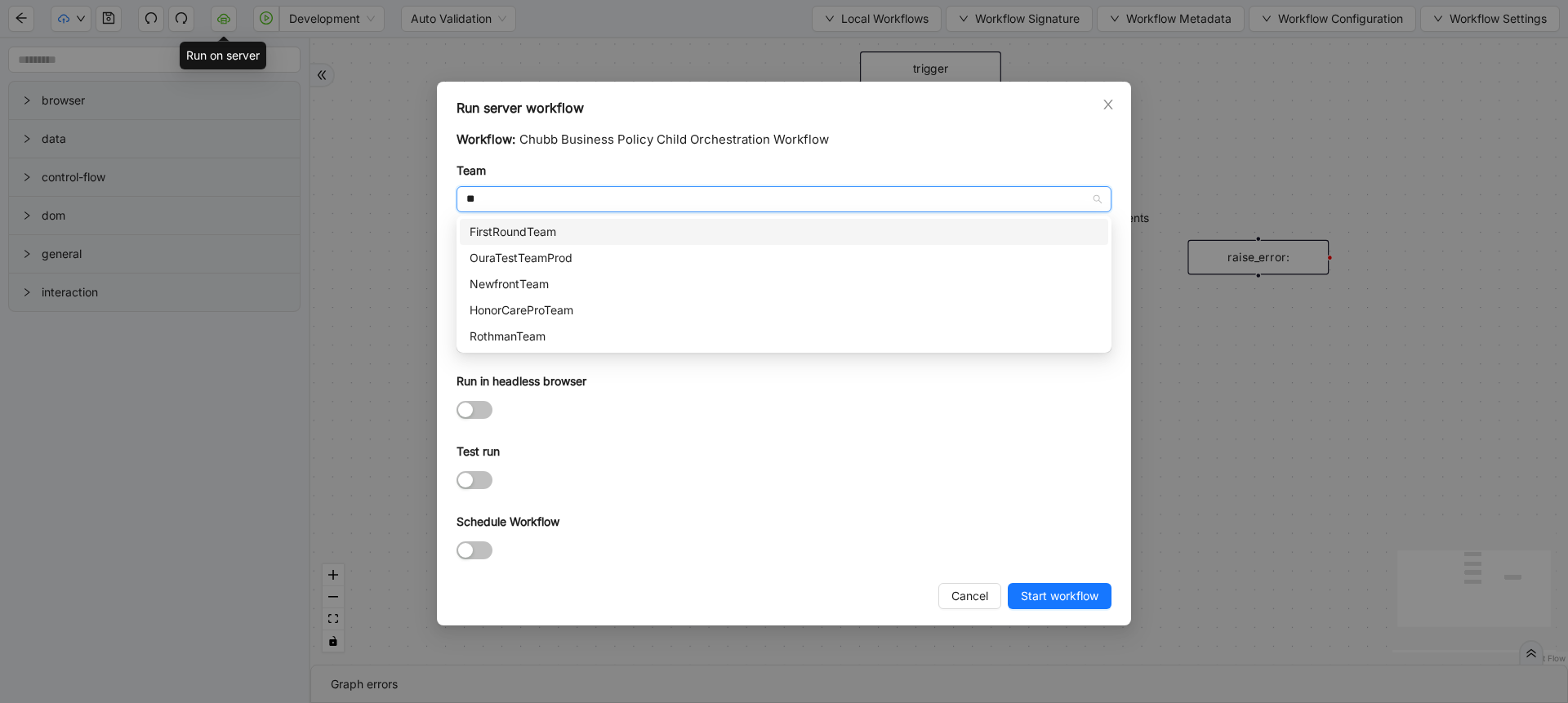
type input "*"
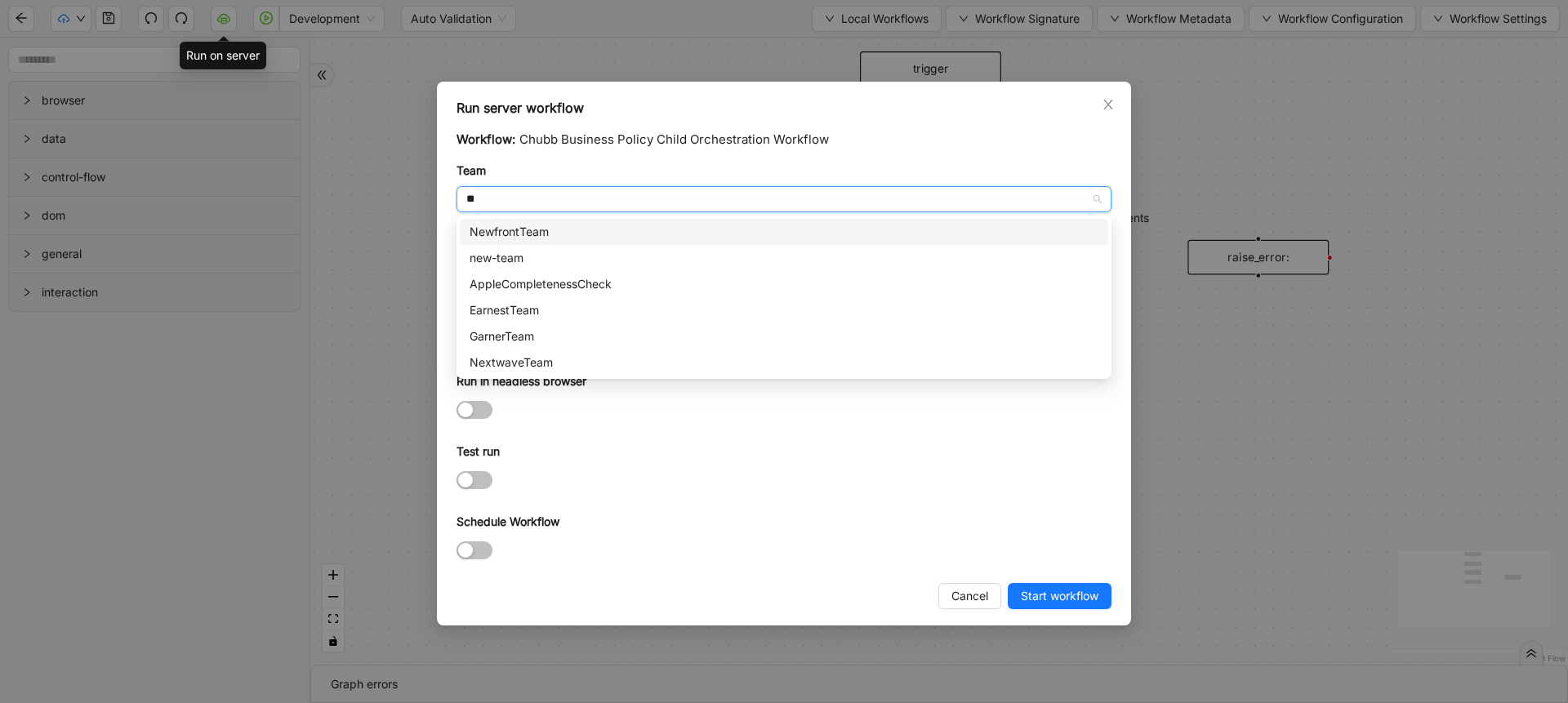
type input "***"
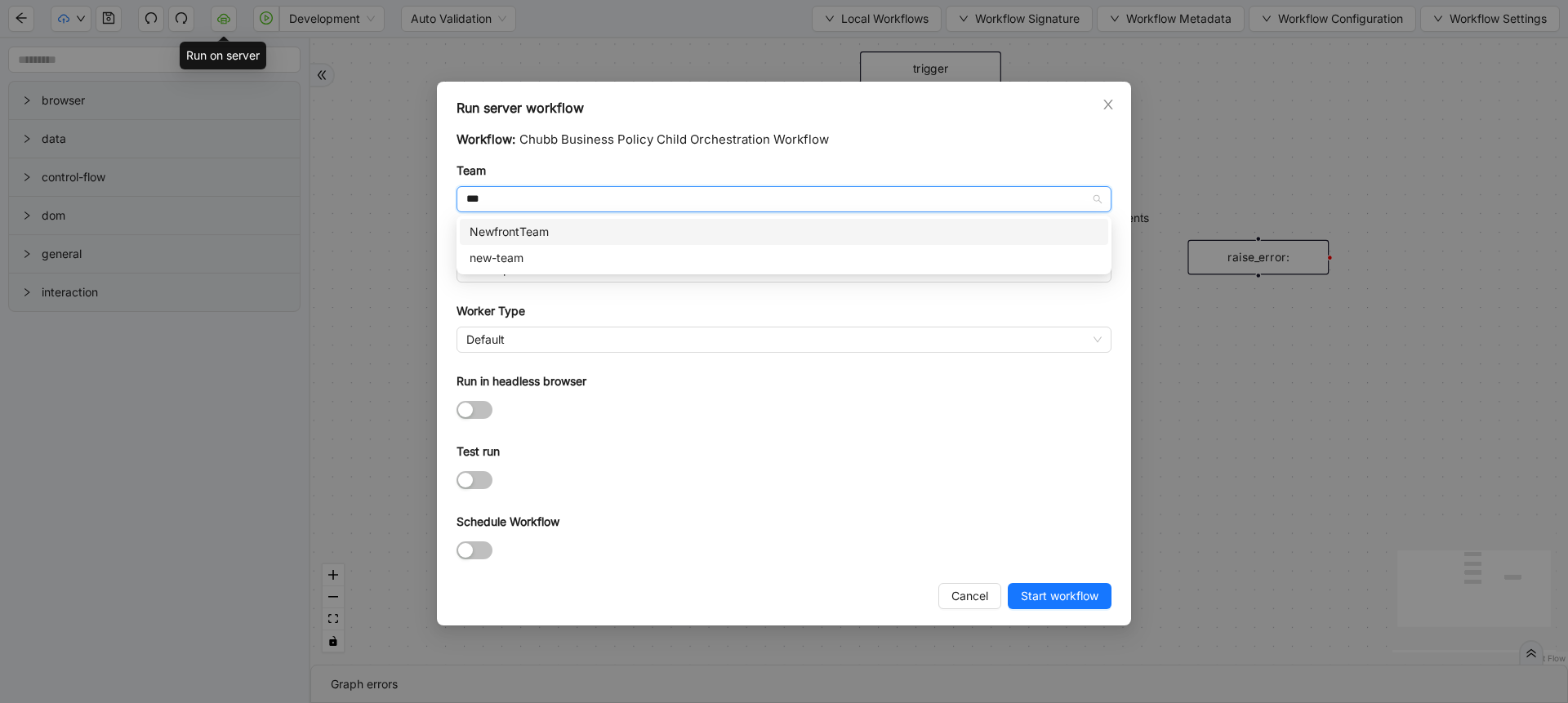
click at [518, 242] on div "NewfrontTeam" at bounding box center [784, 232] width 648 height 26
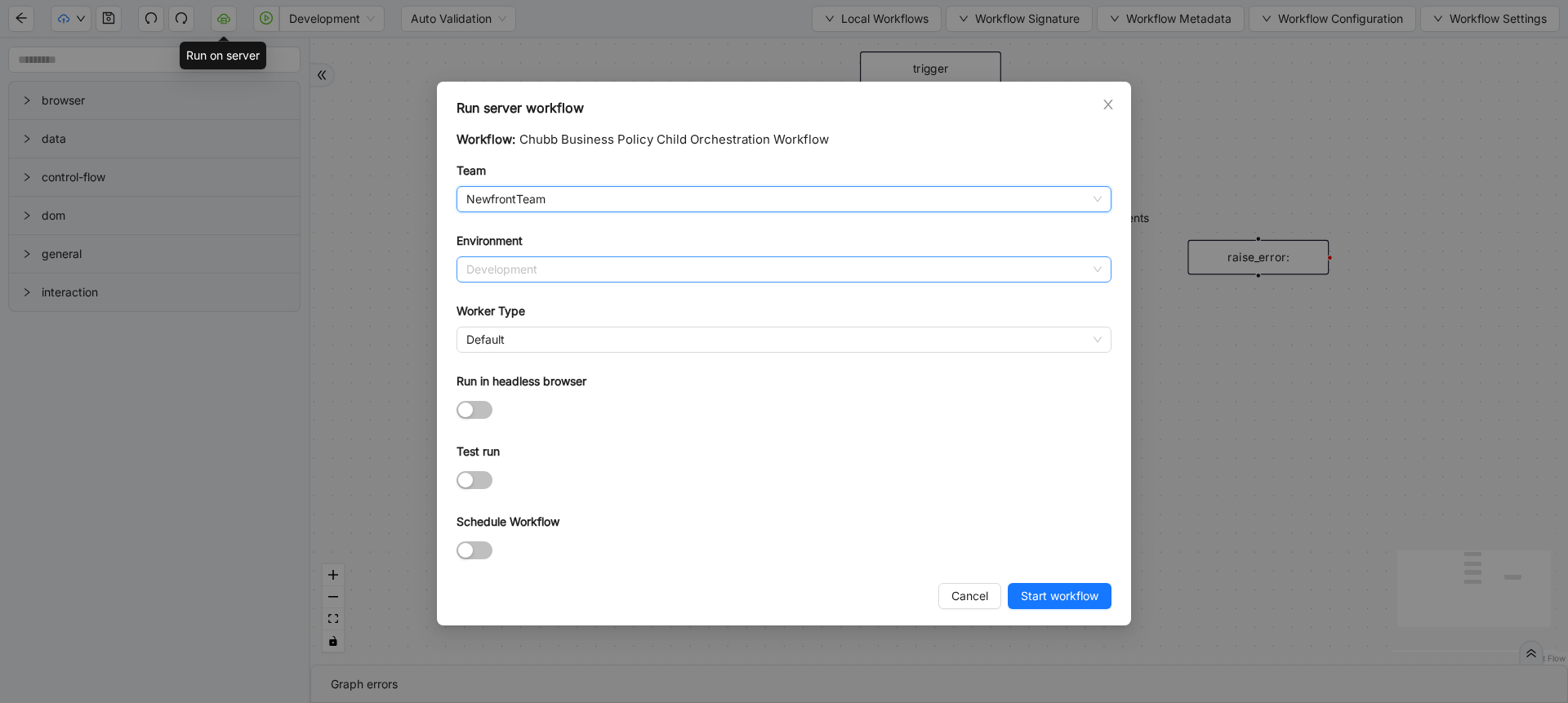
click at [489, 258] on span "Development" at bounding box center [784, 269] width 636 height 24
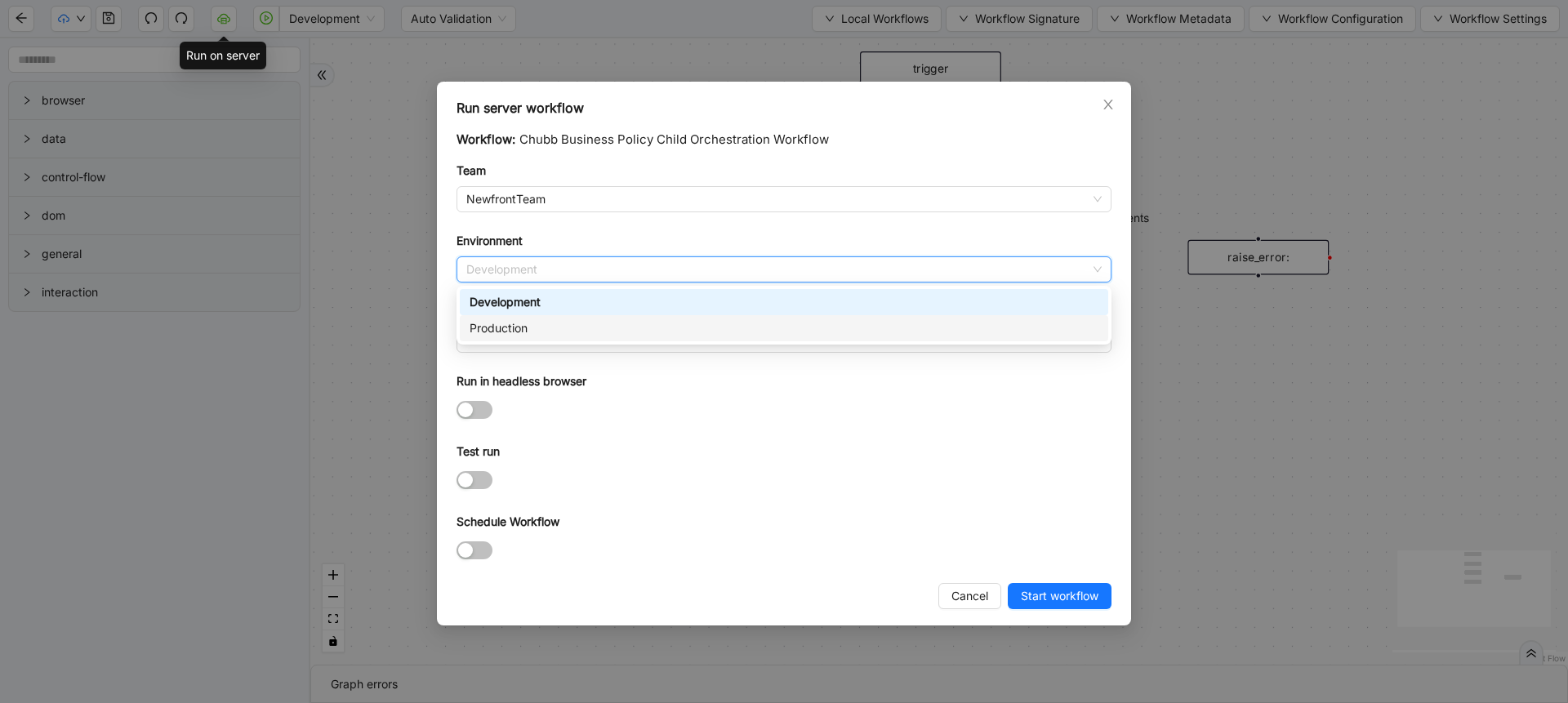
click at [499, 326] on div "Production" at bounding box center [784, 328] width 629 height 18
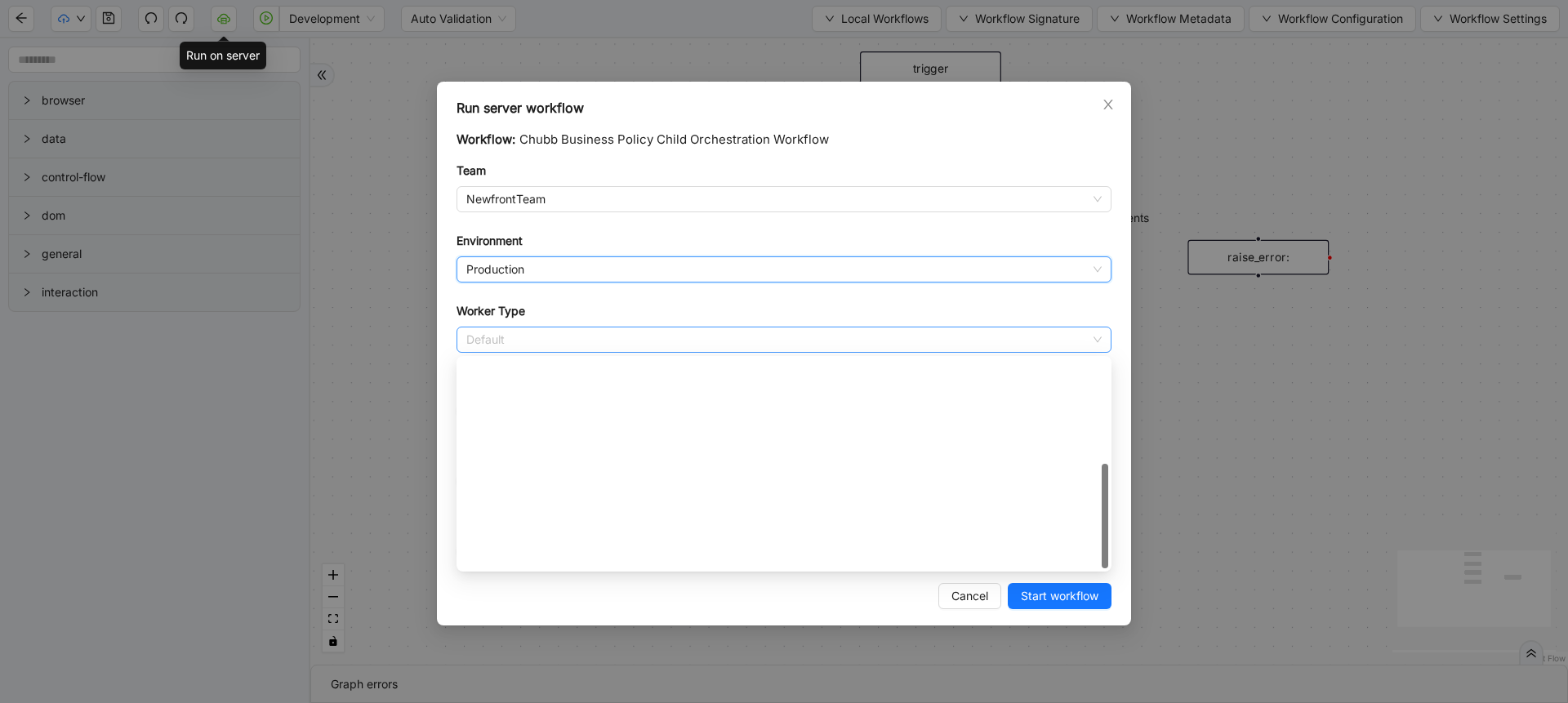
click at [504, 332] on span "Default" at bounding box center [784, 339] width 636 height 24
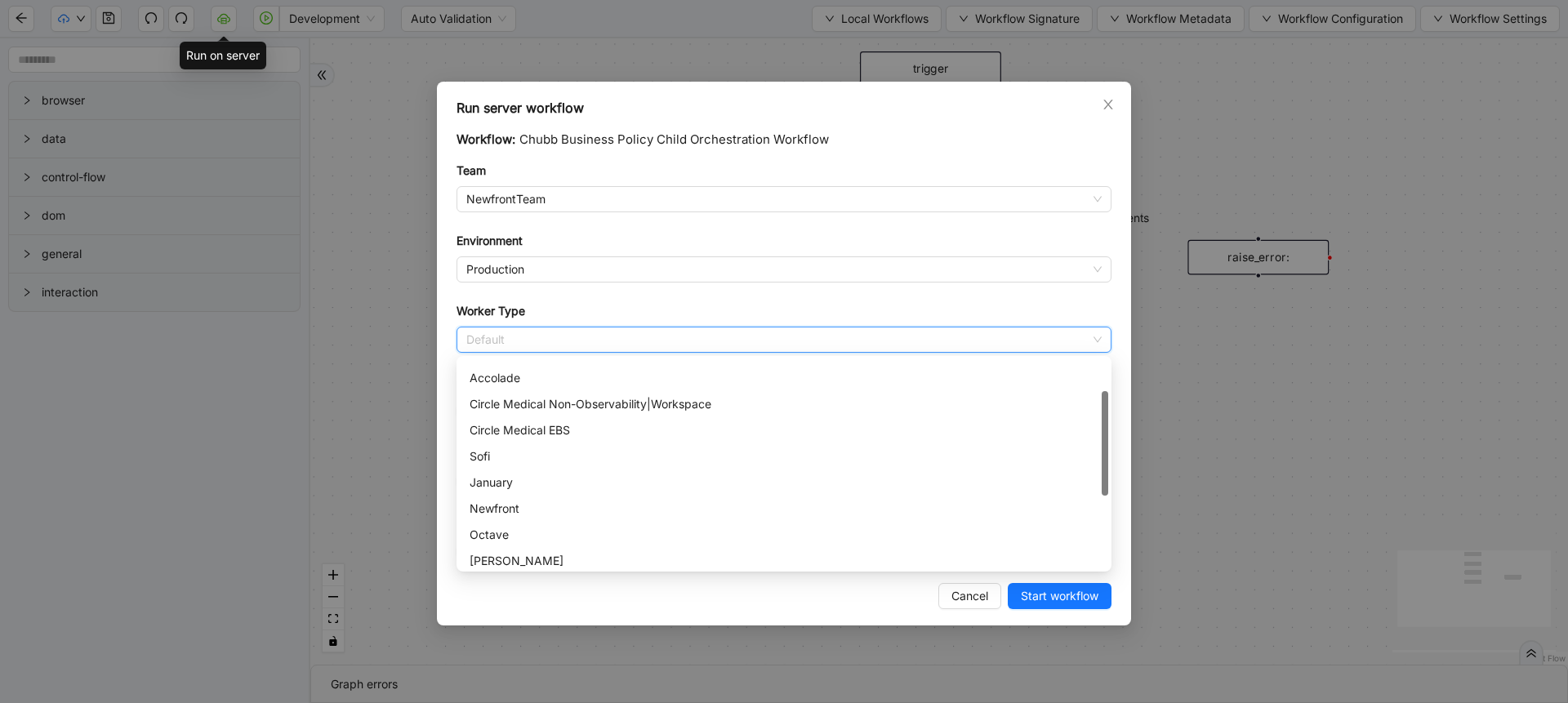
scroll to position [73, 0]
click at [514, 509] on div "Newfront" at bounding box center [784, 508] width 629 height 18
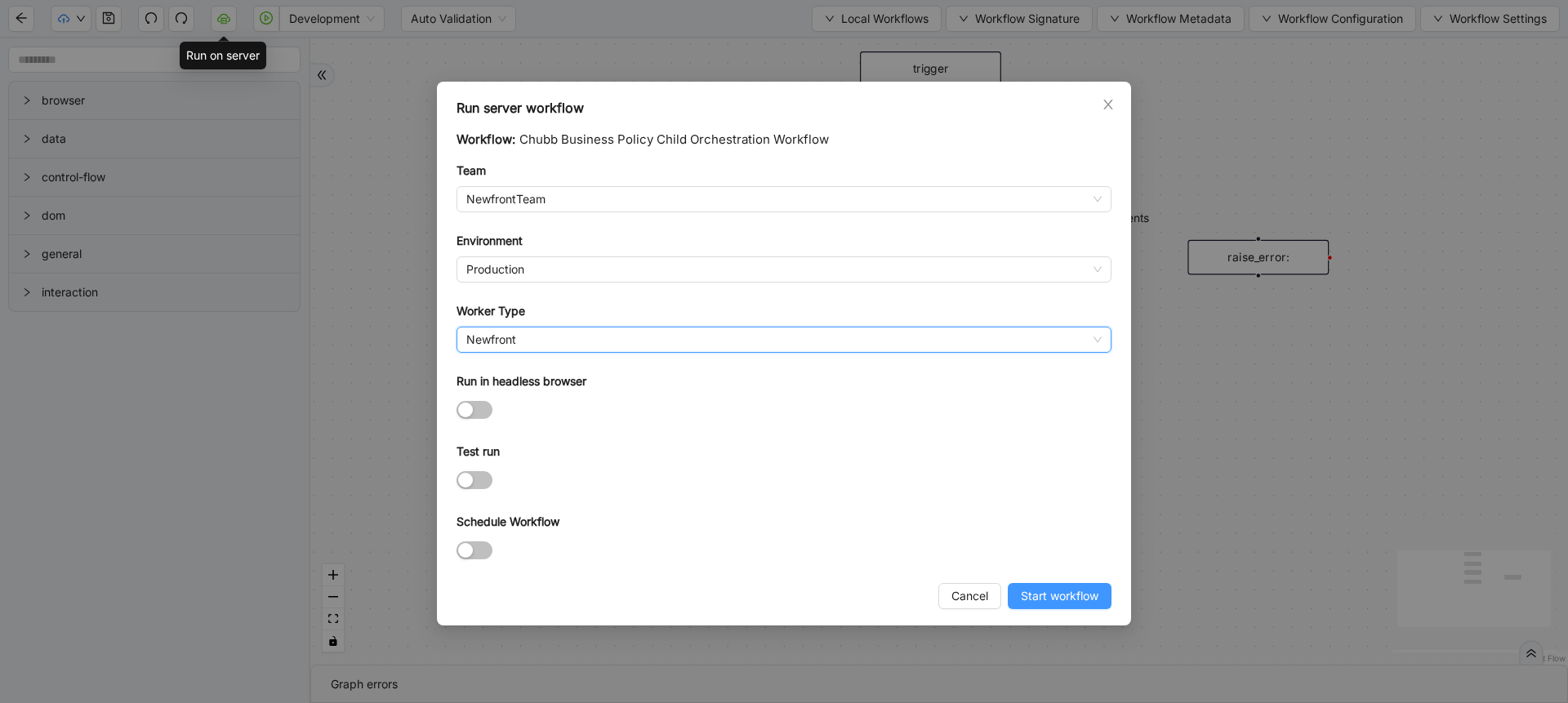
click at [1030, 599] on span "Start workflow" at bounding box center [1060, 596] width 78 height 18
